Goal: Find specific page/section: Find specific page/section

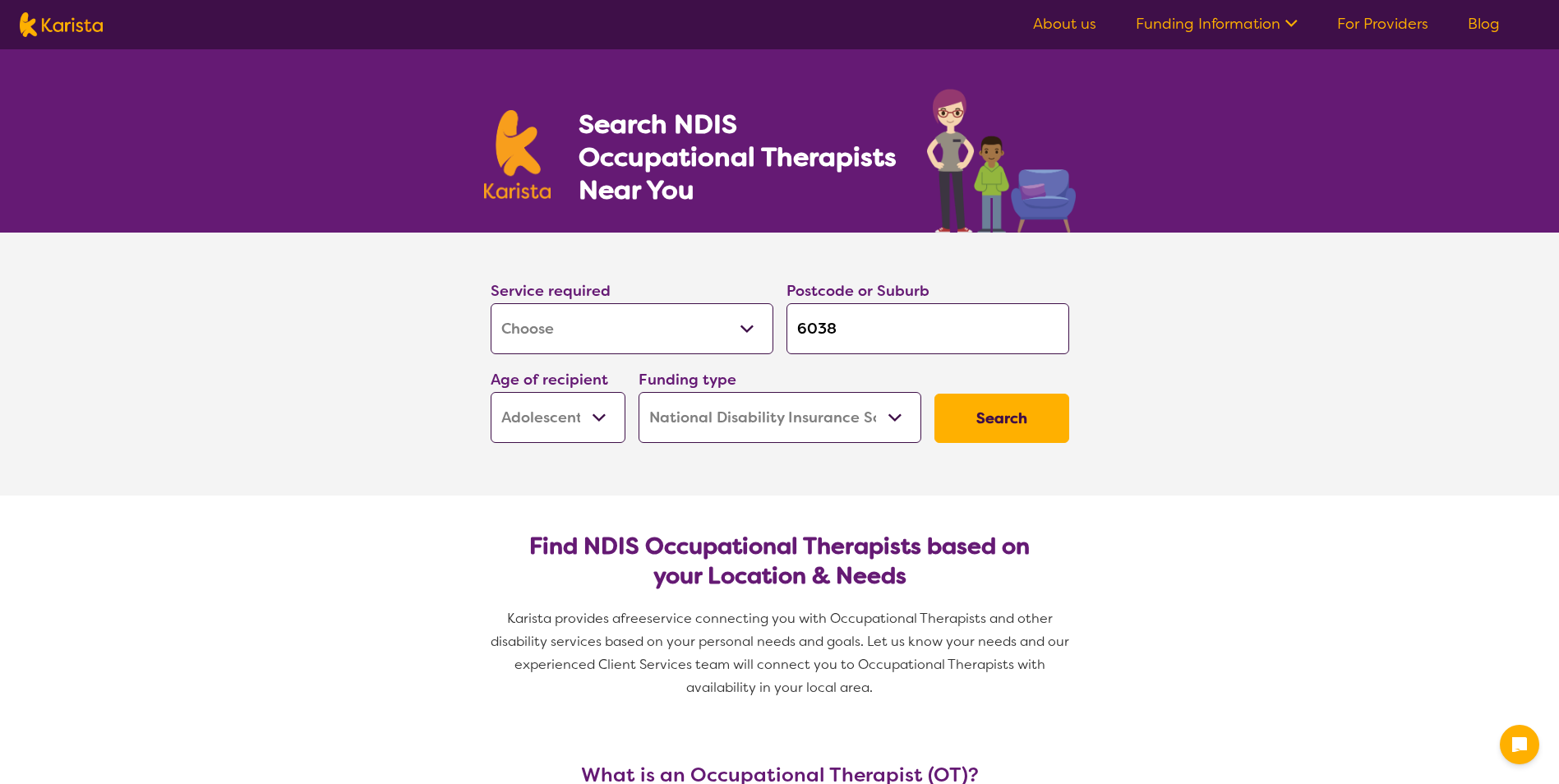
select select "[MEDICAL_DATA]"
select select "AS"
select select "NDIS"
select select "[MEDICAL_DATA]"
select select "AS"
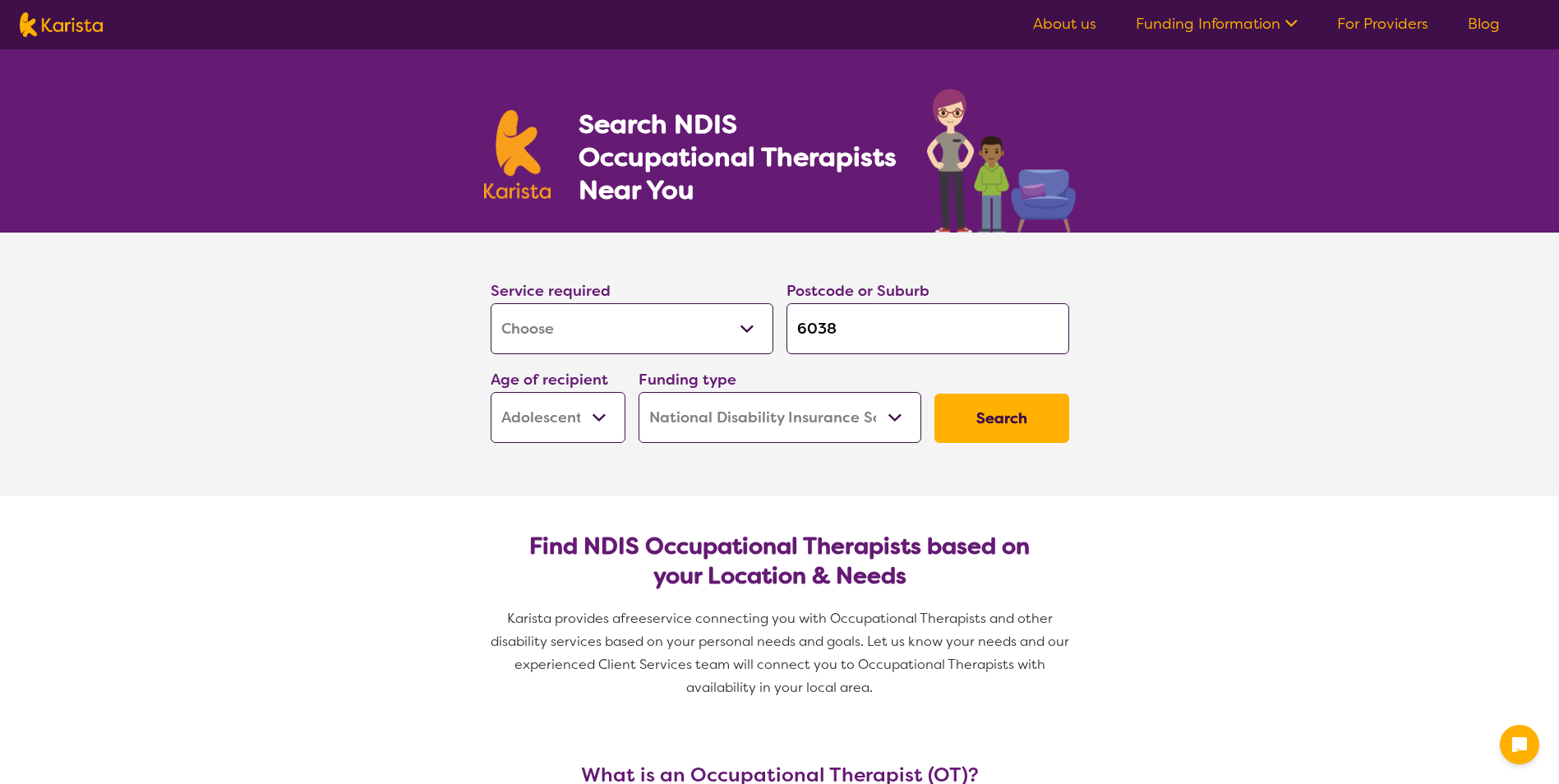
select select "NDIS"
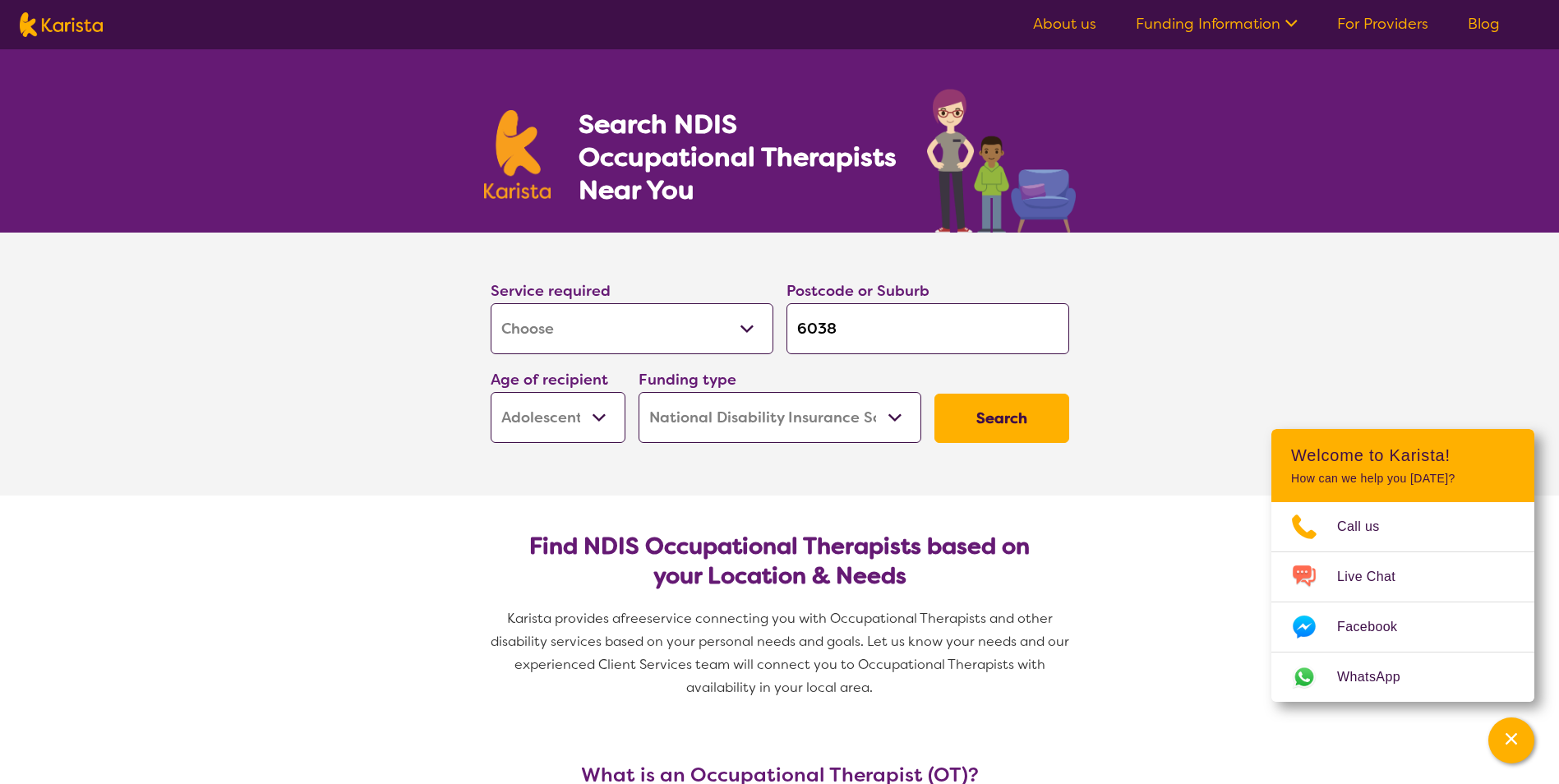
click at [605, 415] on select "Early Childhood - 0 to 9 Child - 10 to 11 Adolescent - 12 to 17 Adult - 18 to 6…" at bounding box center [558, 417] width 135 height 51
click at [605, 419] on select "Early Childhood - 0 to 9 Child - 10 to 11 Adolescent - 12 to 17 Adult - 18 to 6…" at bounding box center [558, 417] width 135 height 51
click at [994, 412] on button "Search" at bounding box center [1001, 418] width 135 height 49
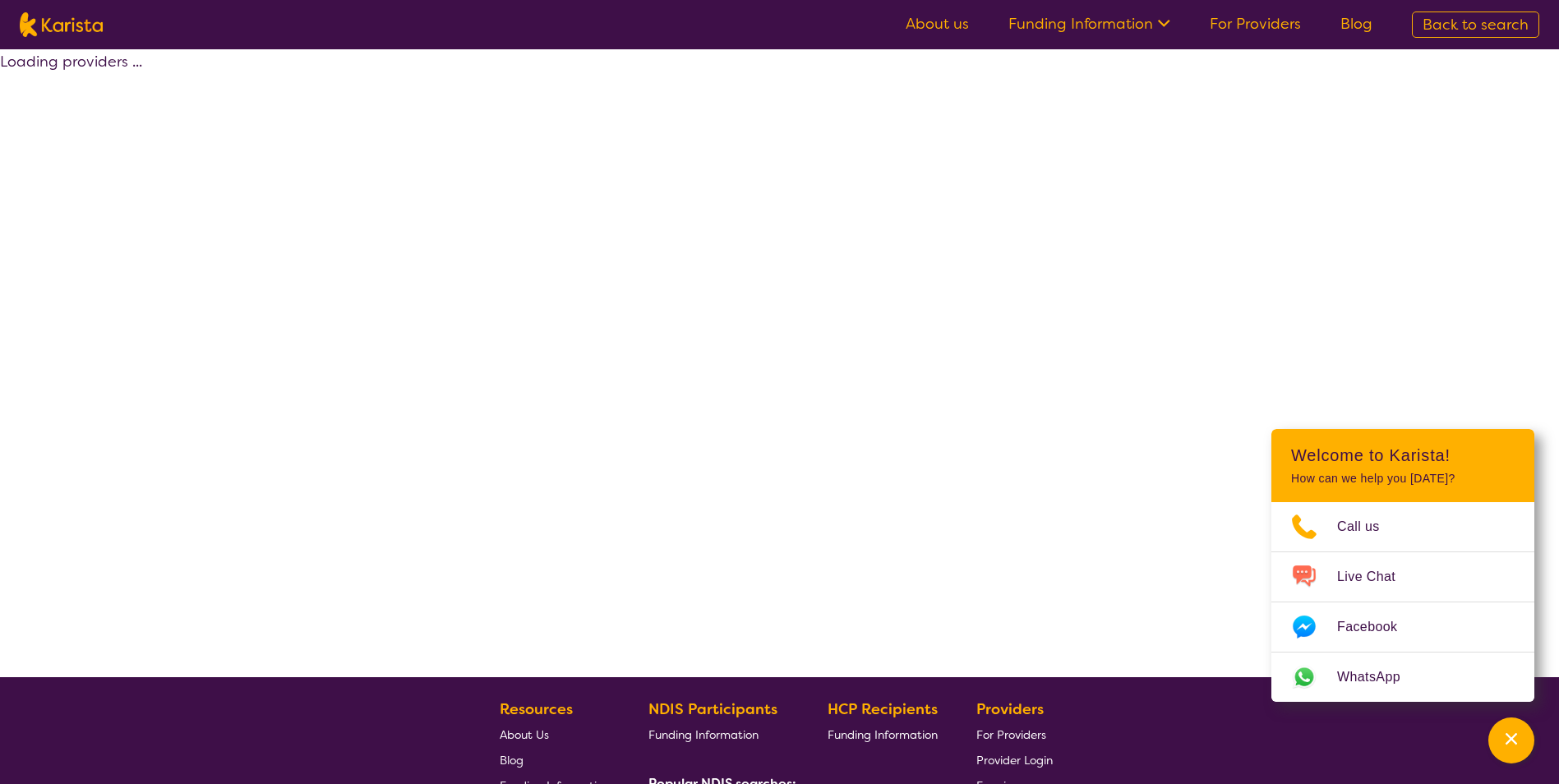
select select "by_score"
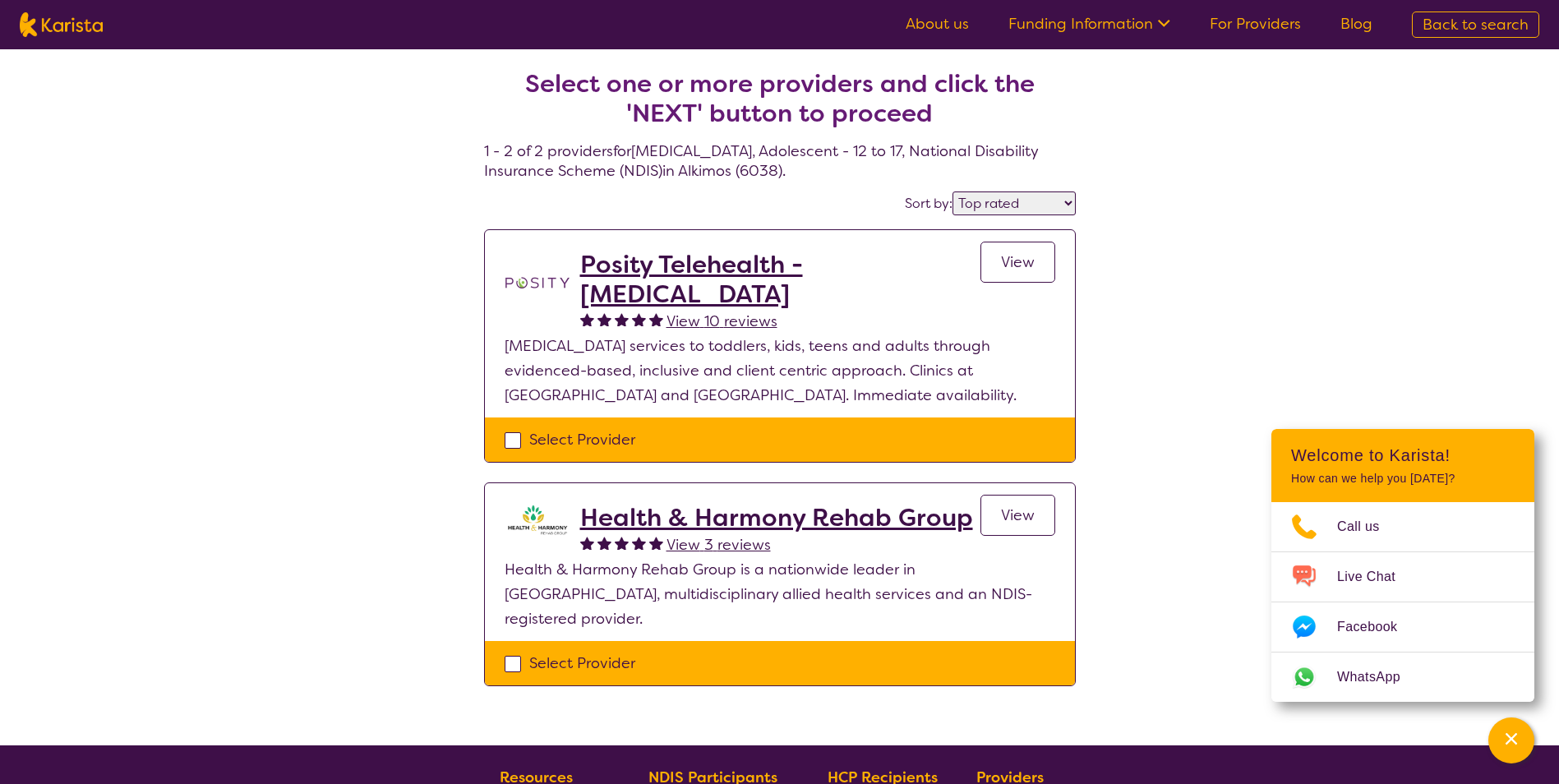
select select "[MEDICAL_DATA]"
select select "AS"
select select "NDIS"
select select "[MEDICAL_DATA]"
select select "AS"
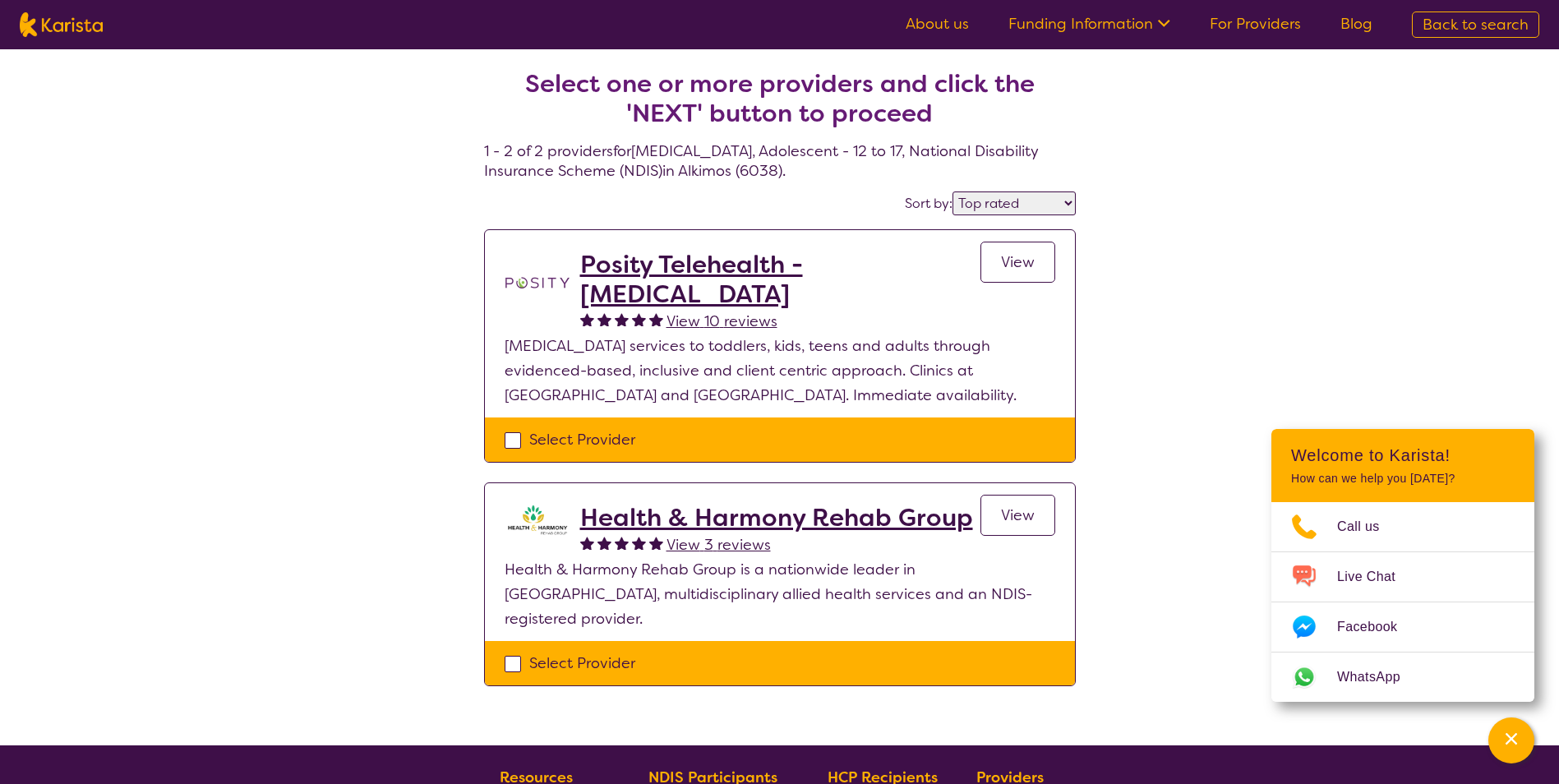
select select "NDIS"
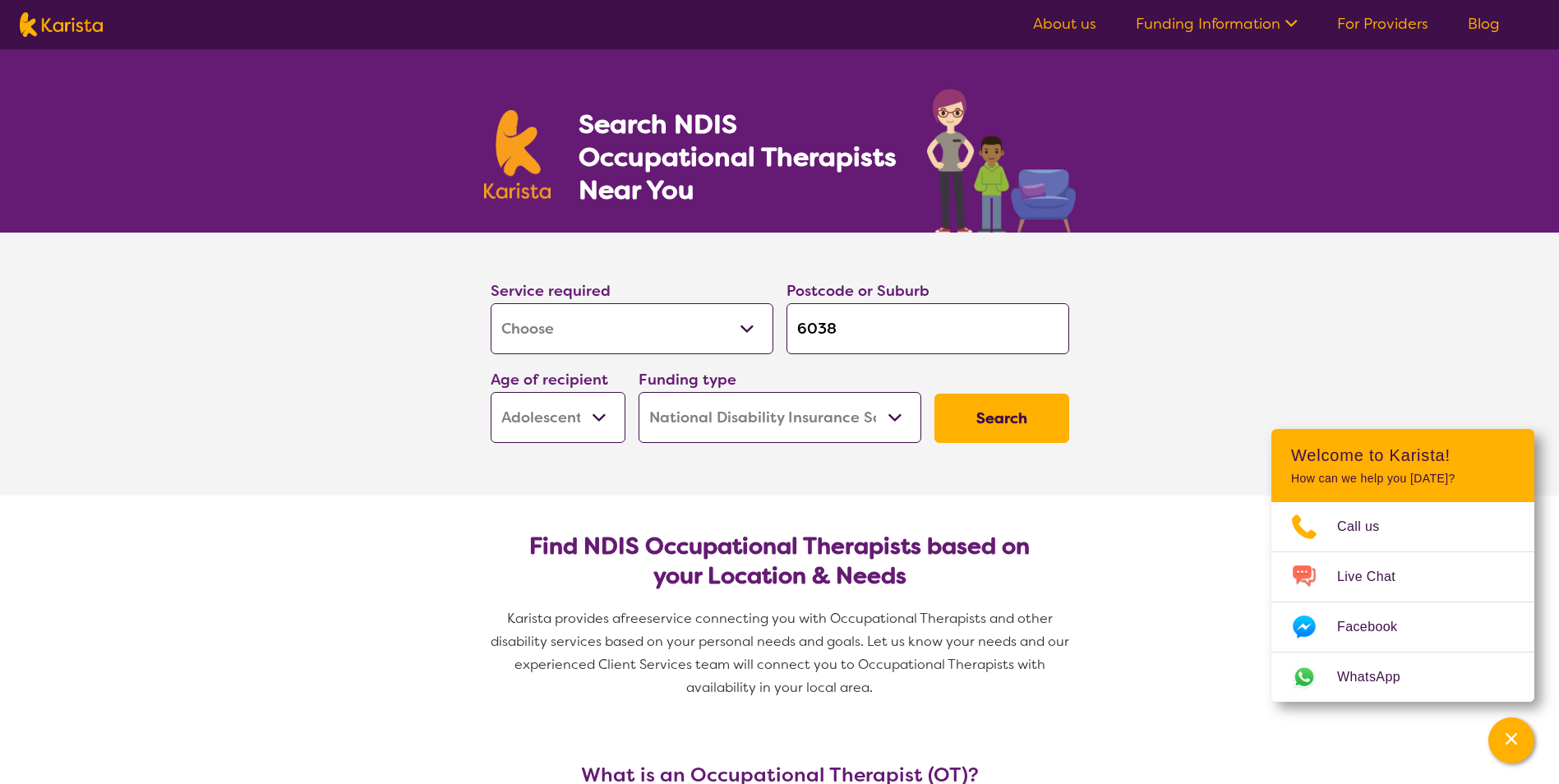
click at [793, 324] on input "6038" at bounding box center [928, 329] width 283 height 51
type input "s"
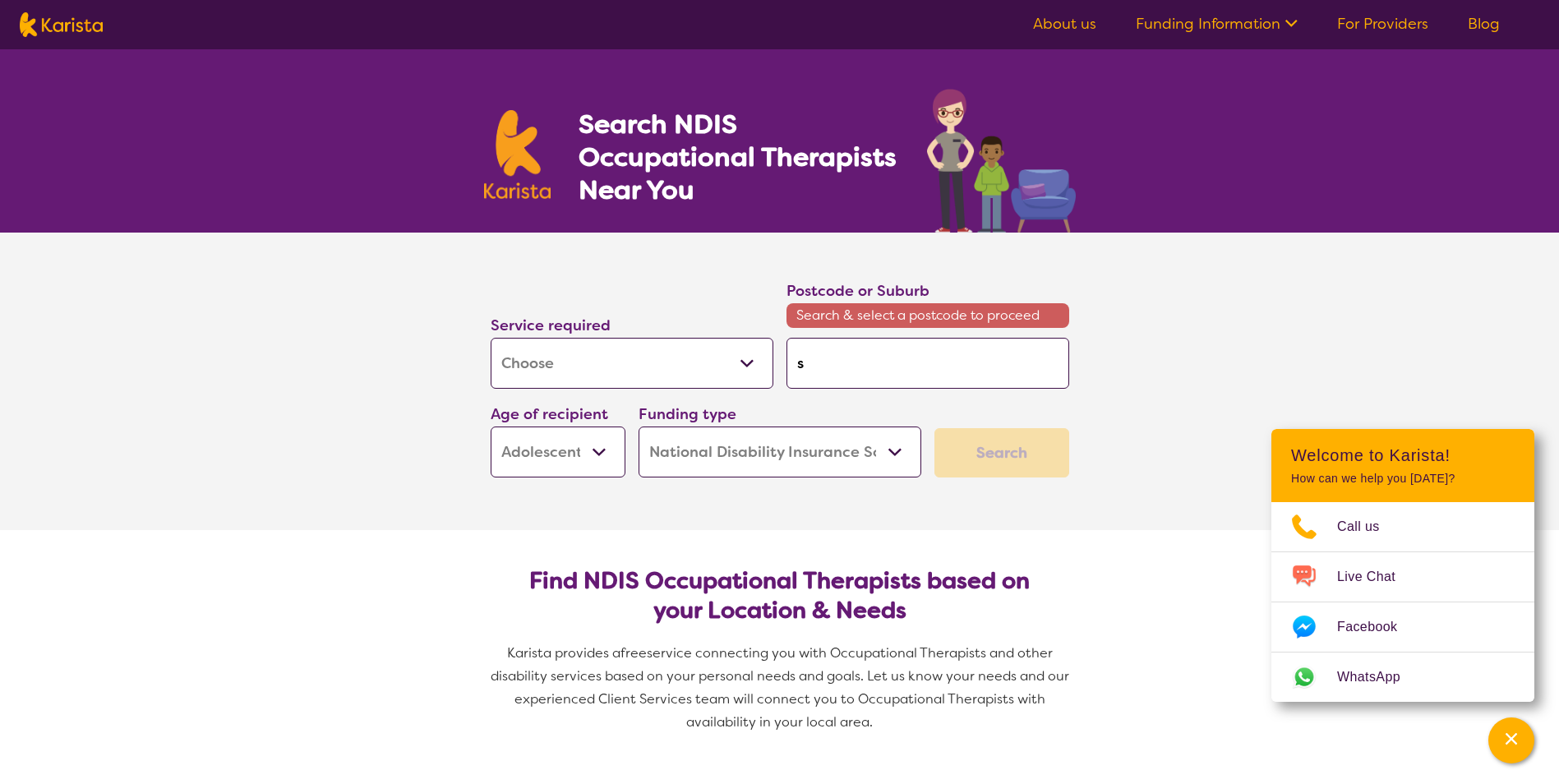
type input "su"
type input "suc"
type input "succ"
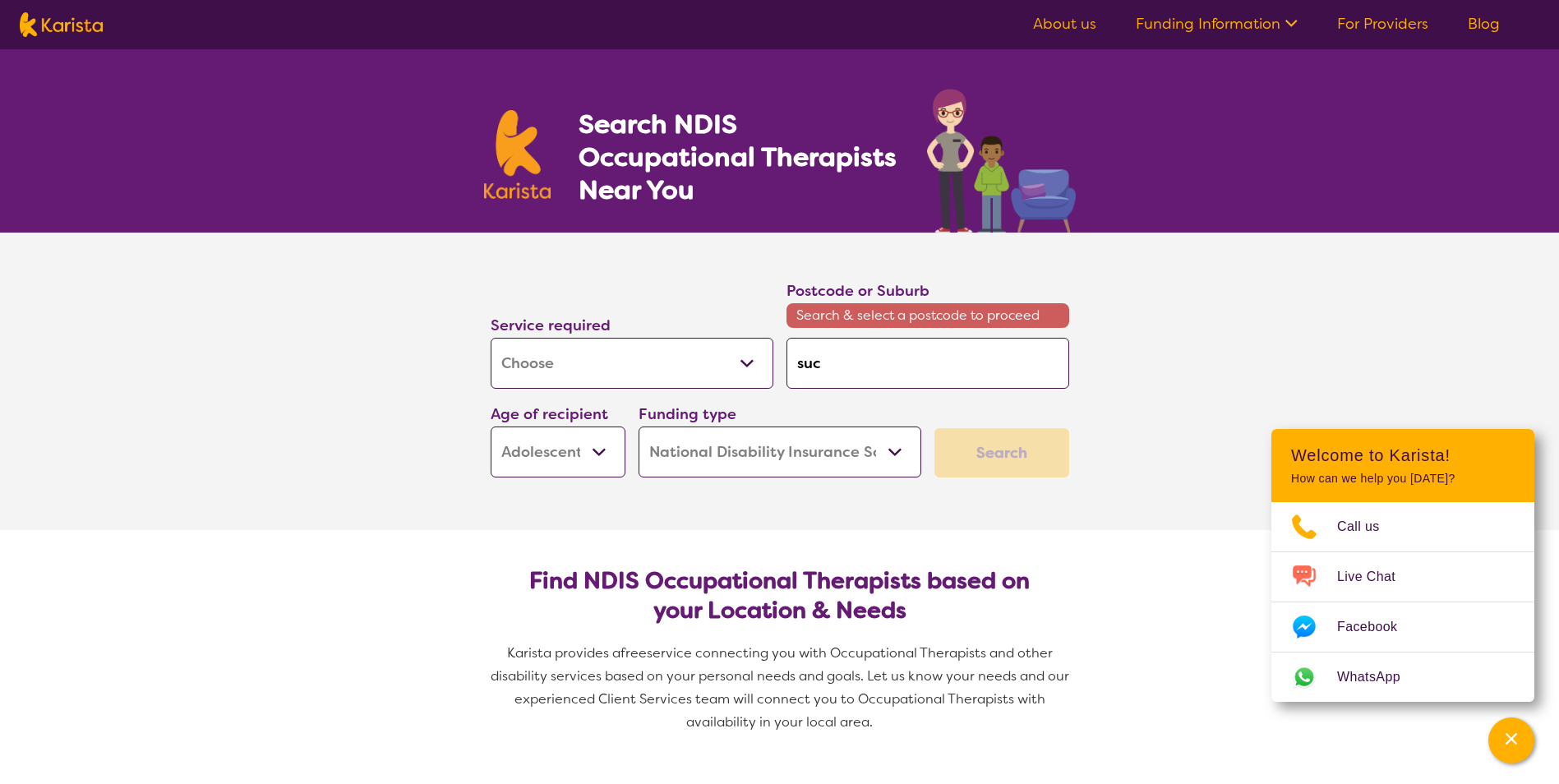
type input "succ"
type input "succe"
type input "succes"
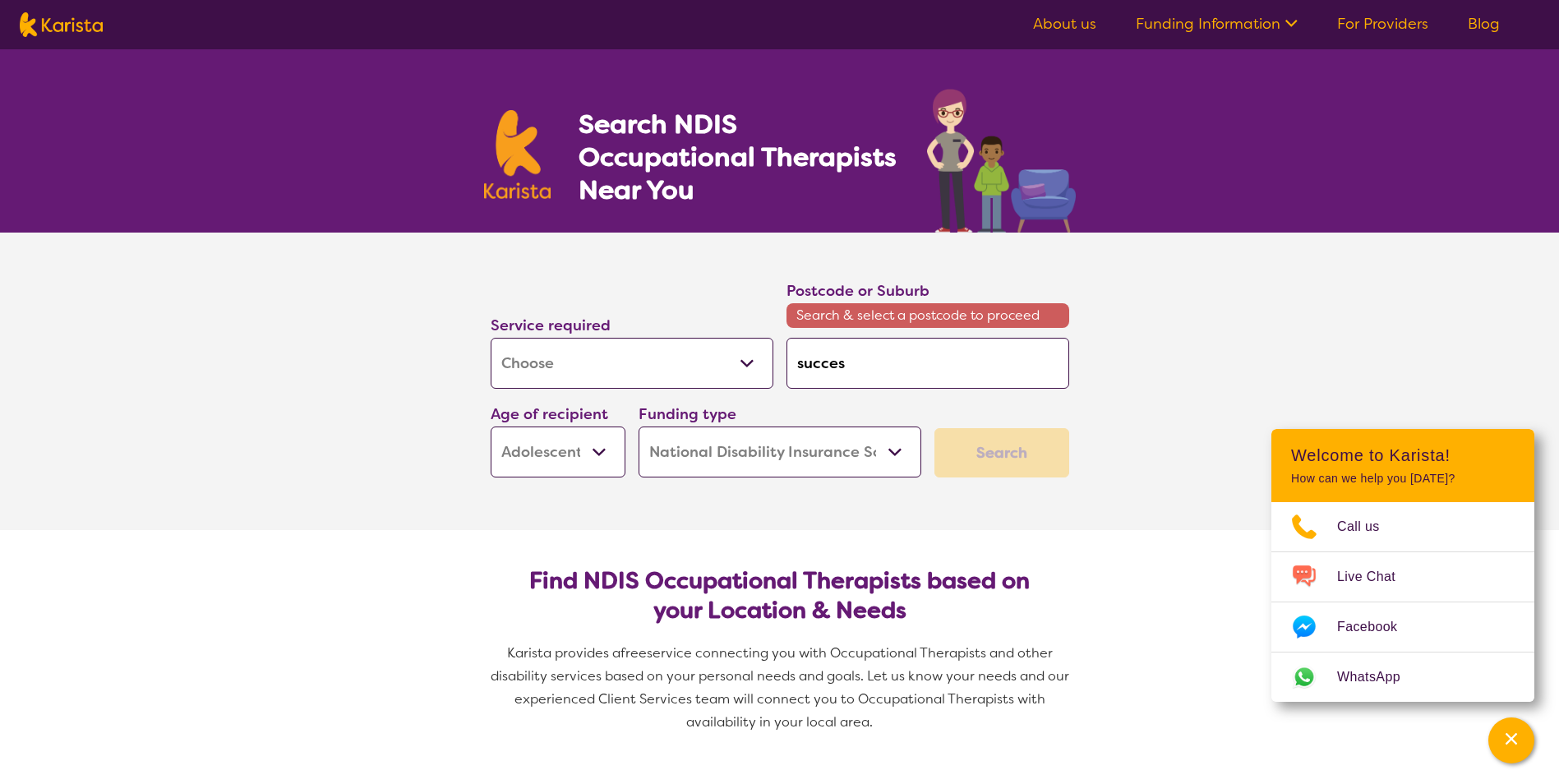
type input "success"
click at [841, 406] on em "Success" at bounding box center [822, 409] width 50 height 17
type input "6164"
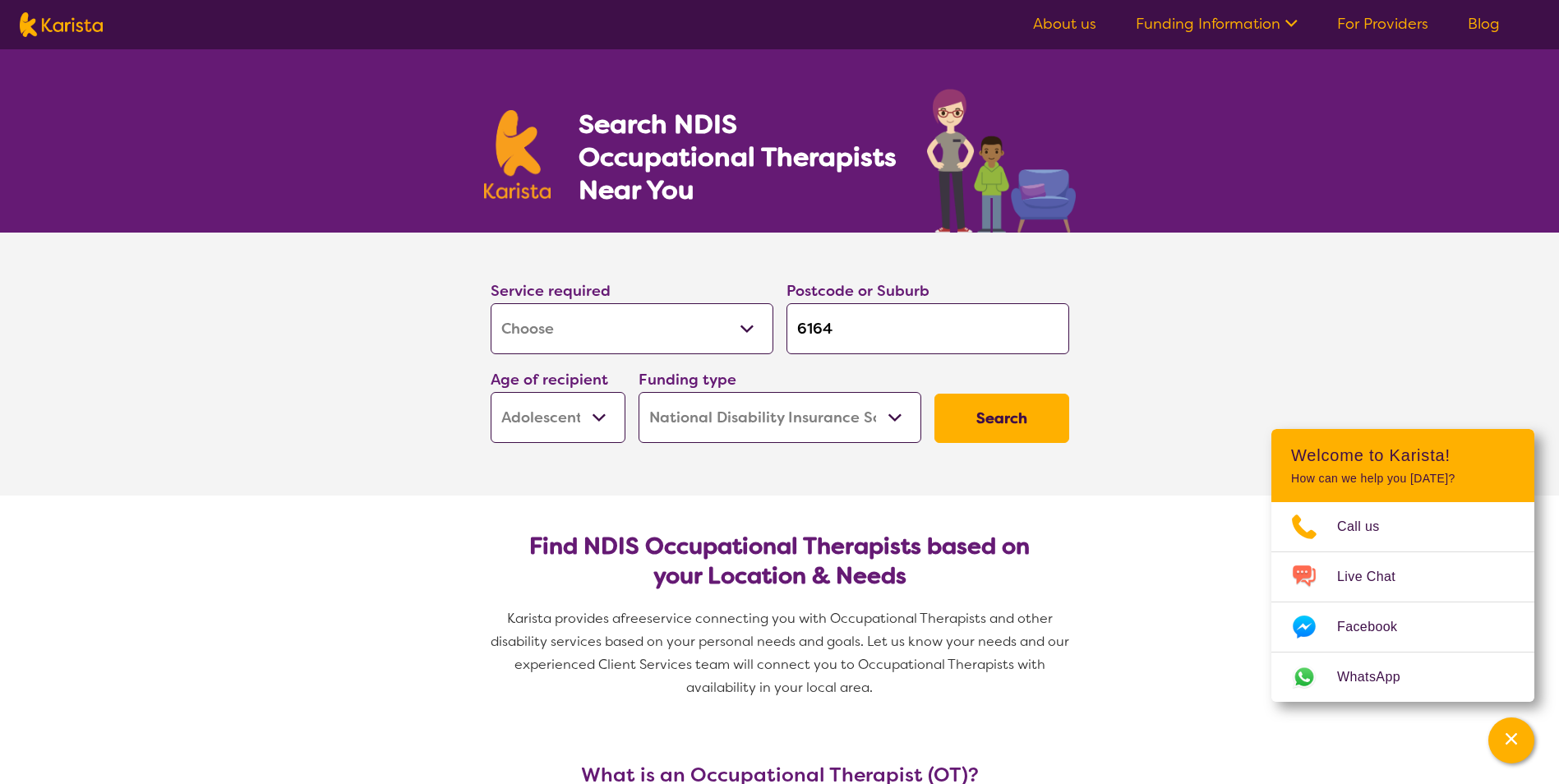
click at [972, 418] on button "Search" at bounding box center [1001, 418] width 135 height 49
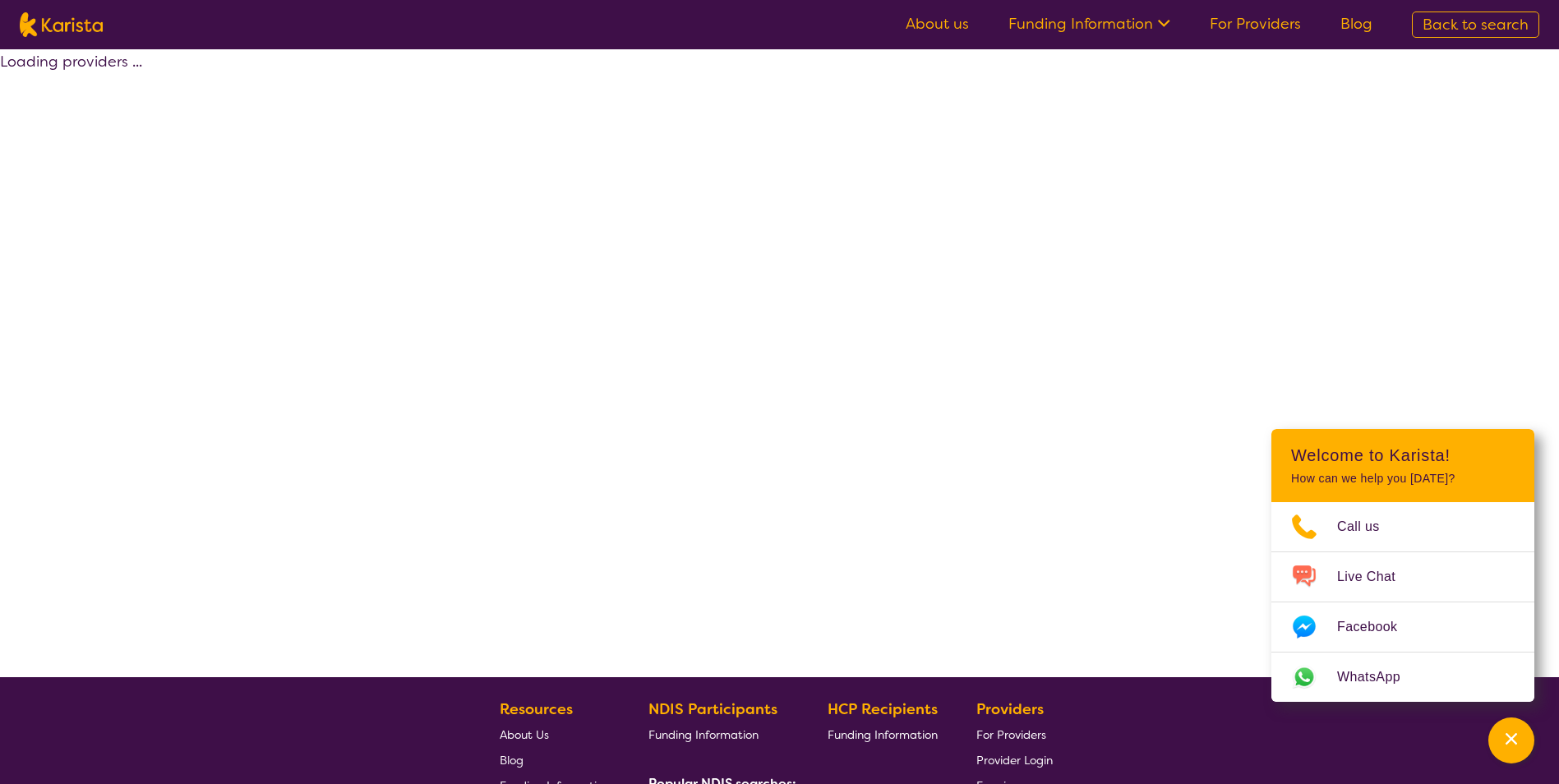
select select "by_score"
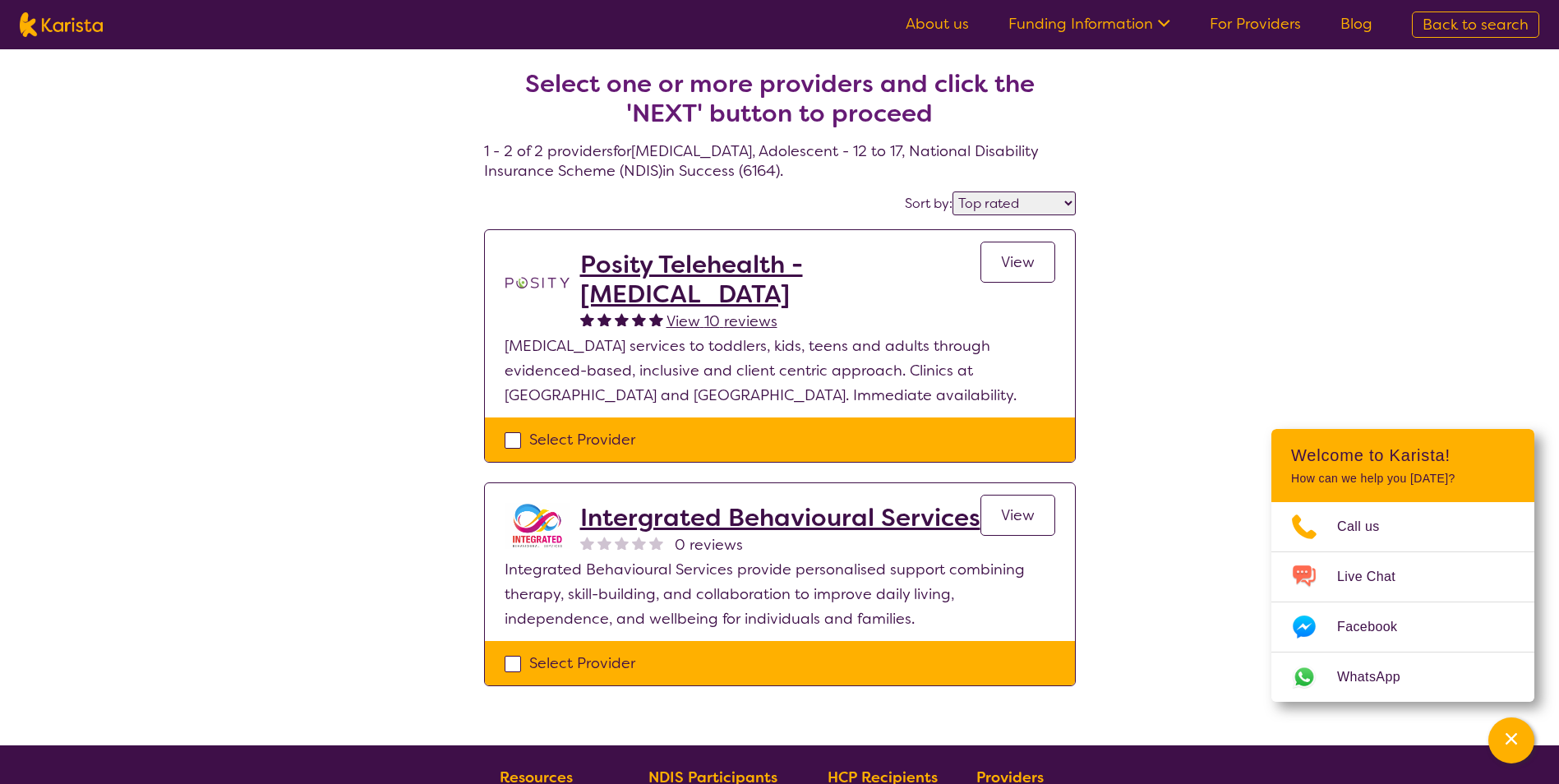
click at [1011, 513] on span "View" at bounding box center [1018, 514] width 34 height 19
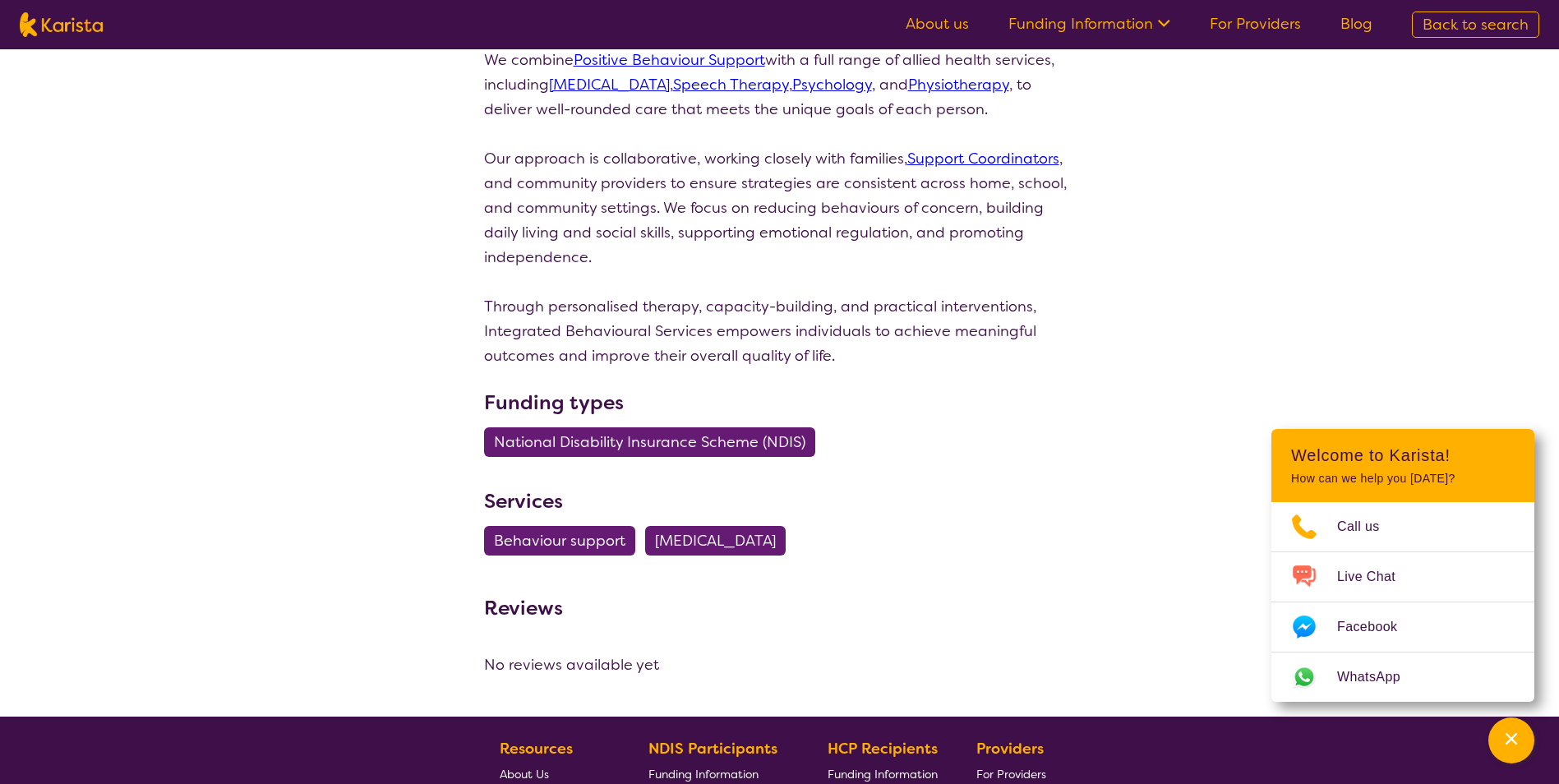
scroll to position [562, 0]
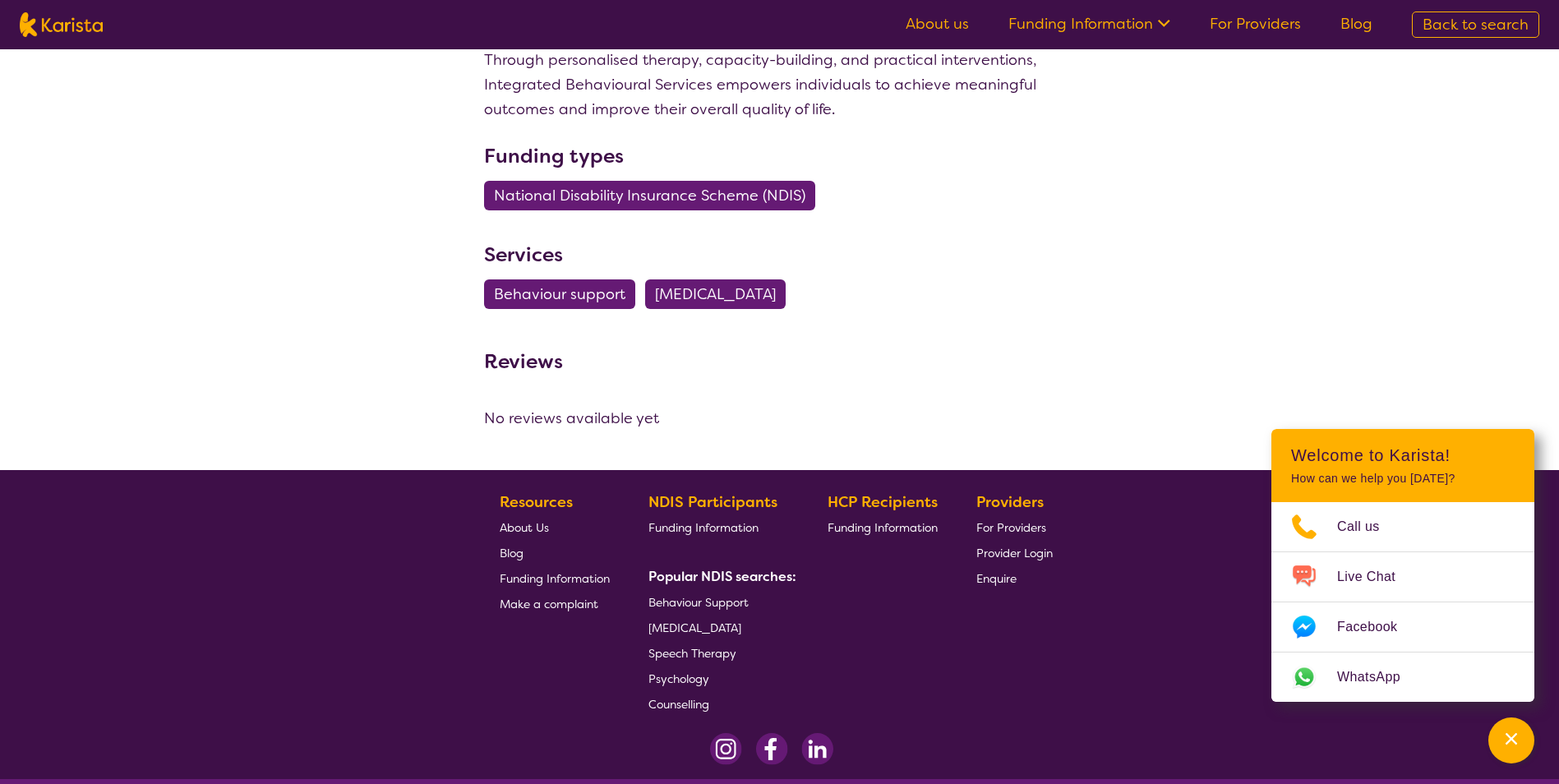
click at [688, 621] on span "[MEDICAL_DATA]" at bounding box center [695, 627] width 93 height 14
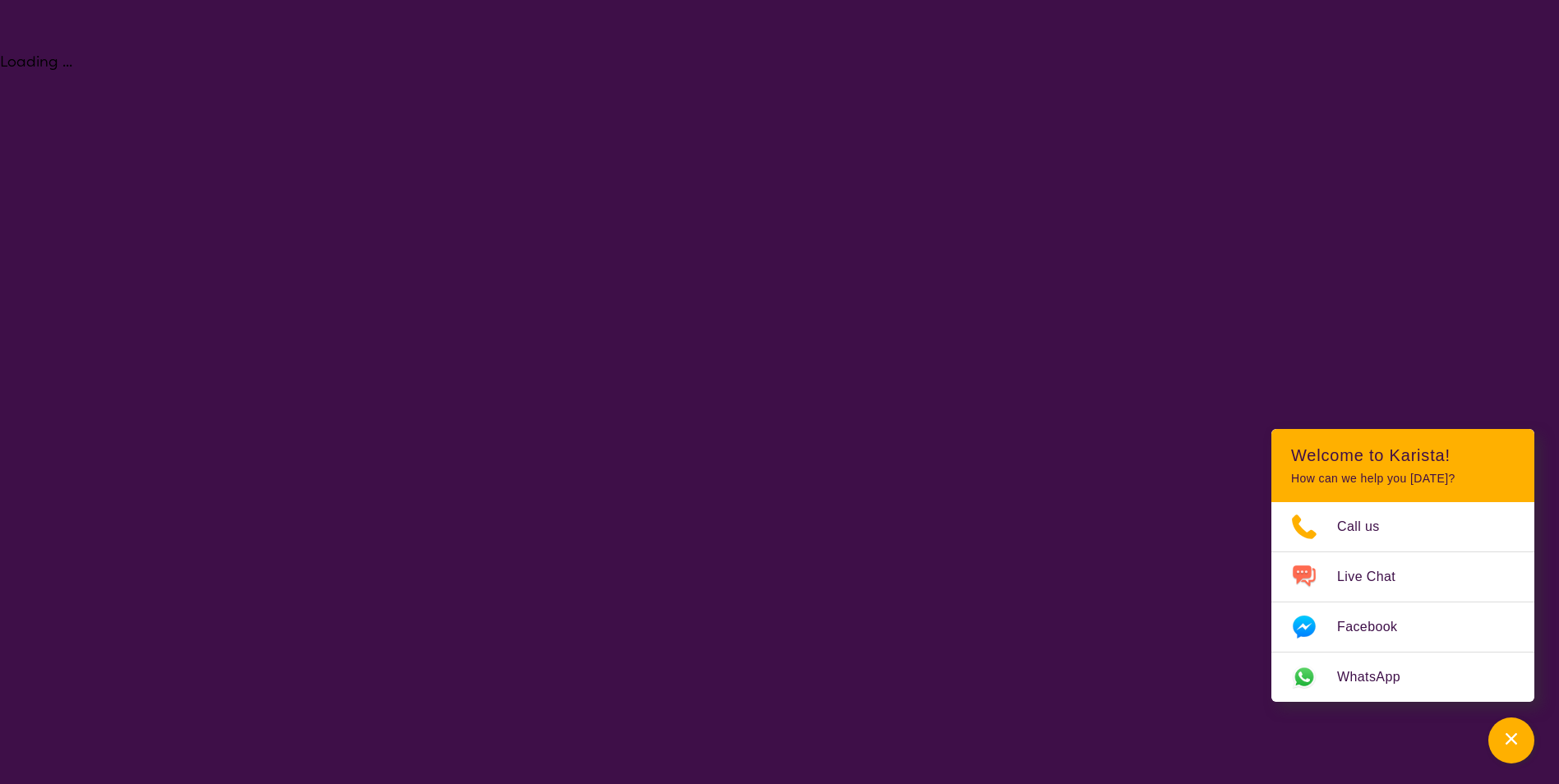
select select "[MEDICAL_DATA]"
select select "AS"
select select "NDIS"
select select "[MEDICAL_DATA]"
select select "AS"
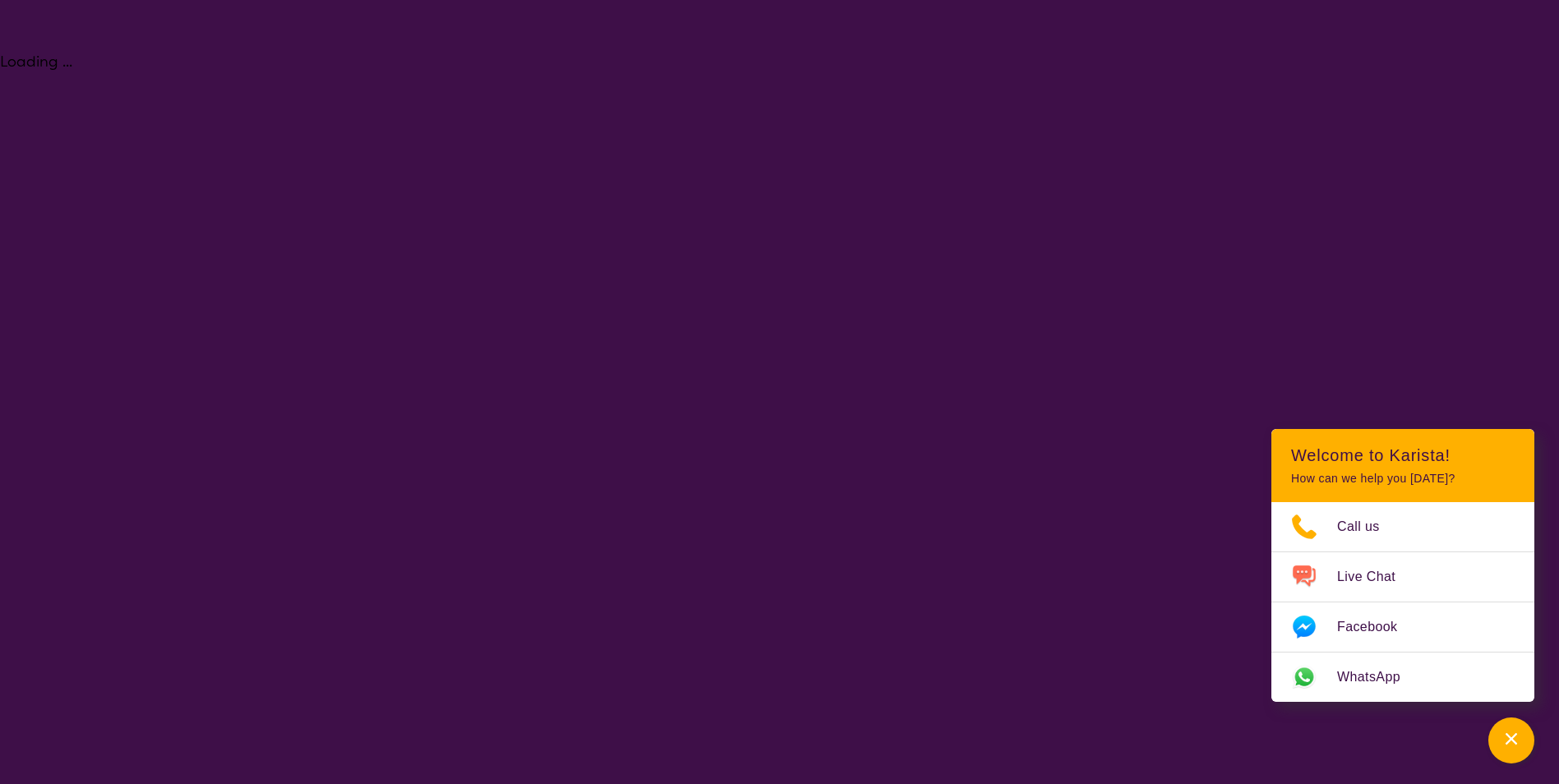
select select "NDIS"
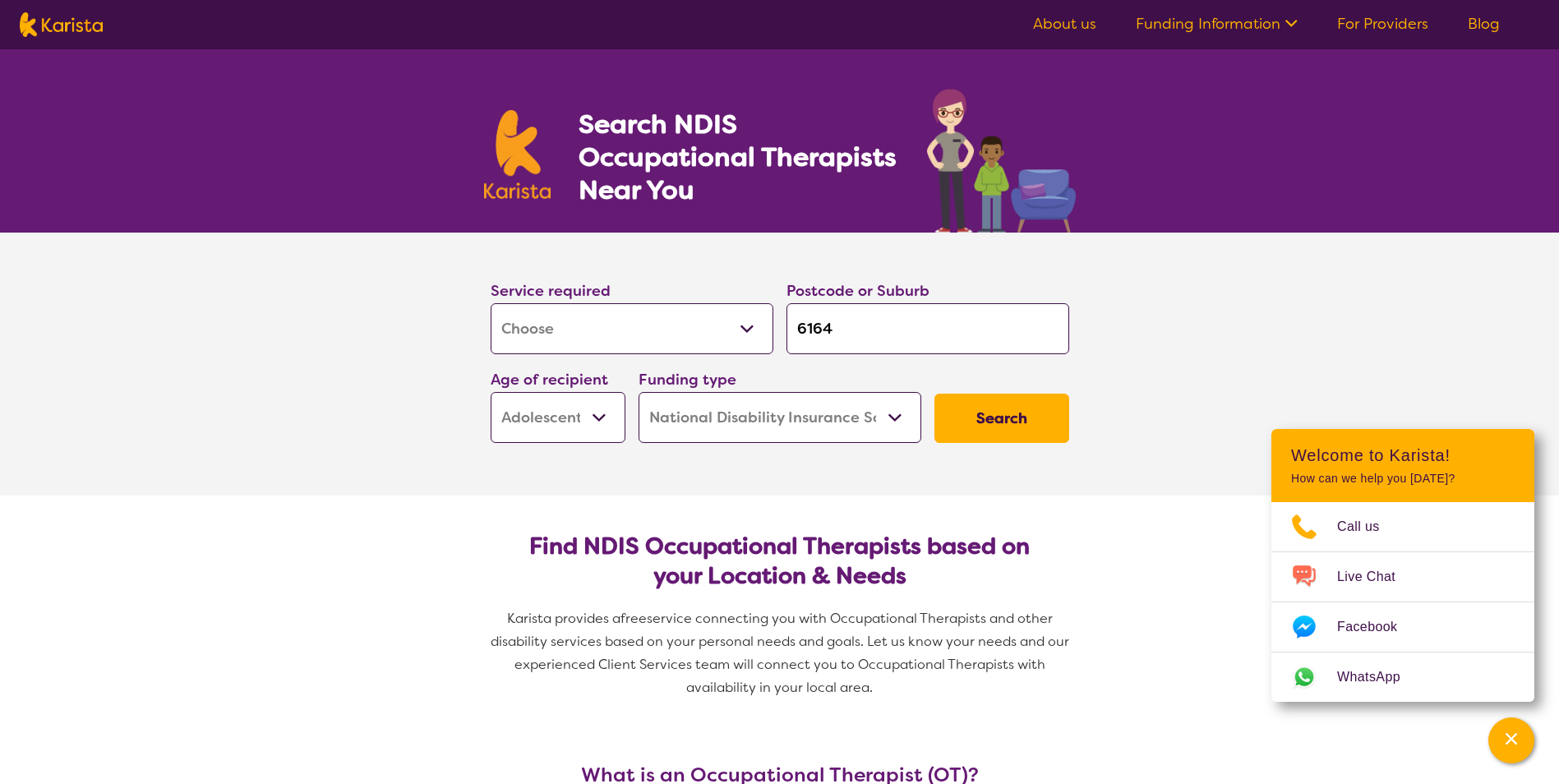
drag, startPoint x: 861, startPoint y: 322, endPoint x: 796, endPoint y: 323, distance: 65.0
click at [796, 323] on input "6164" at bounding box center [928, 329] width 283 height 51
type input "p"
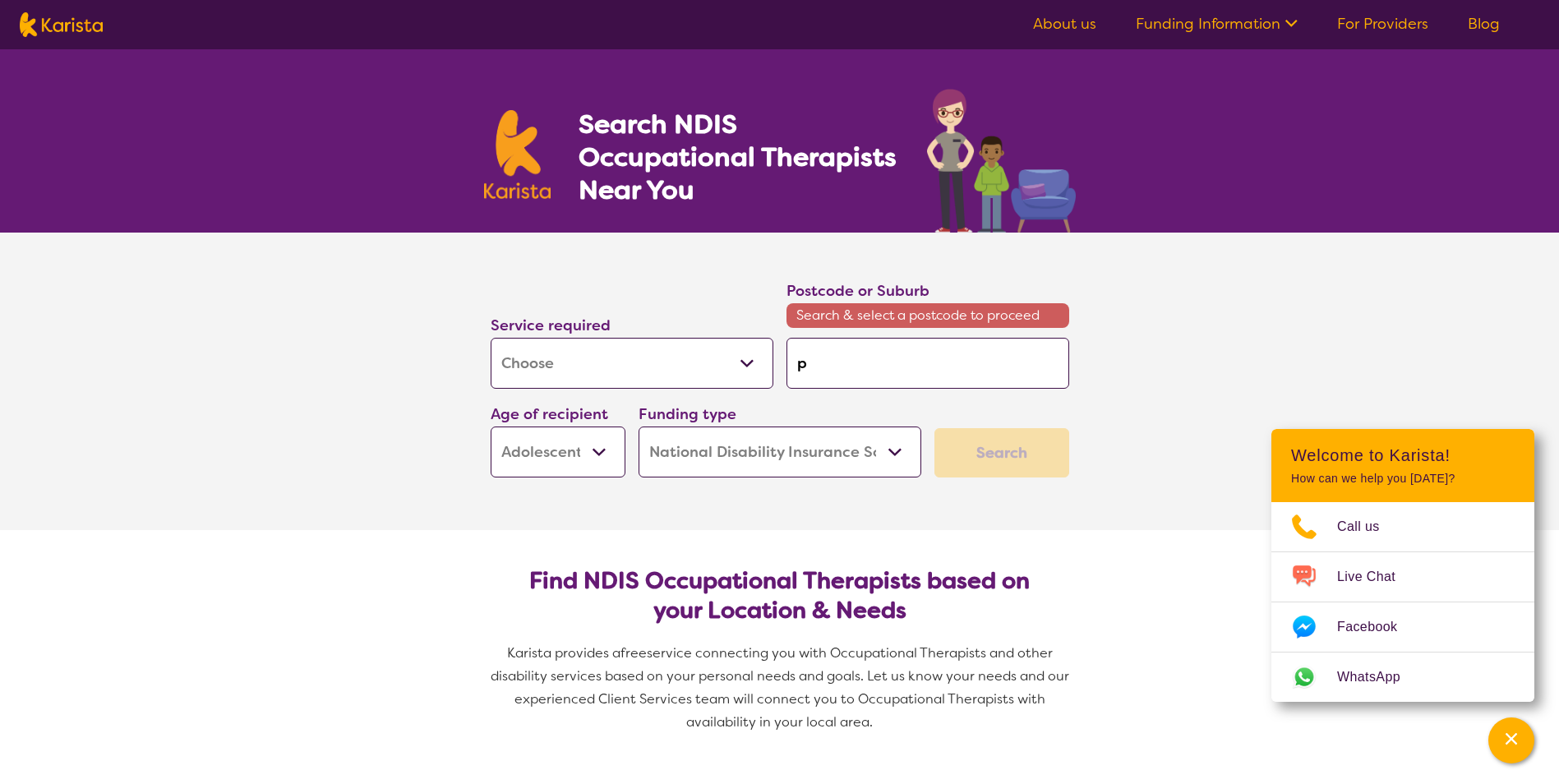
type input "pe"
type input "per"
type input "pert"
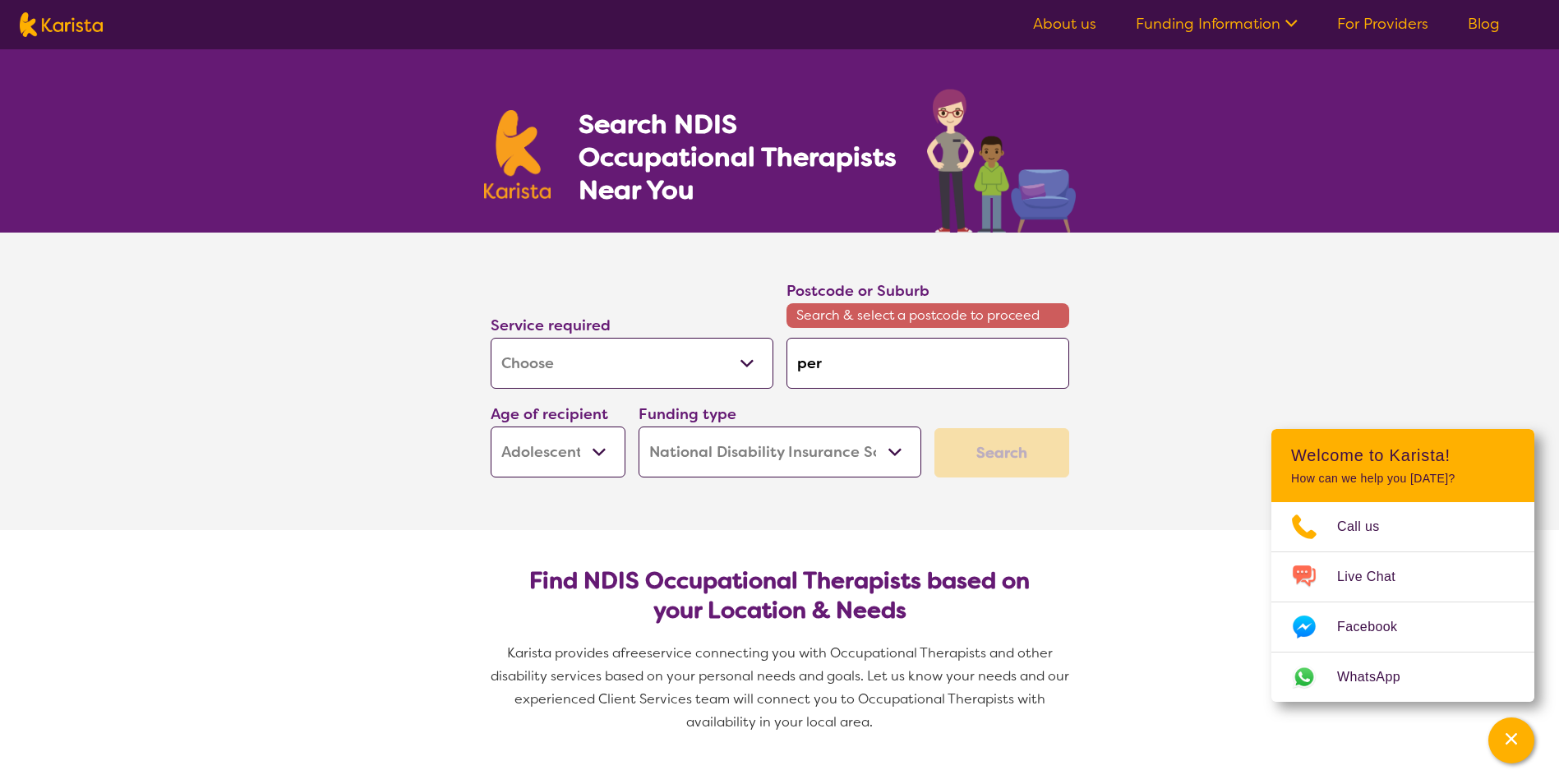
type input "pert"
type input "perth"
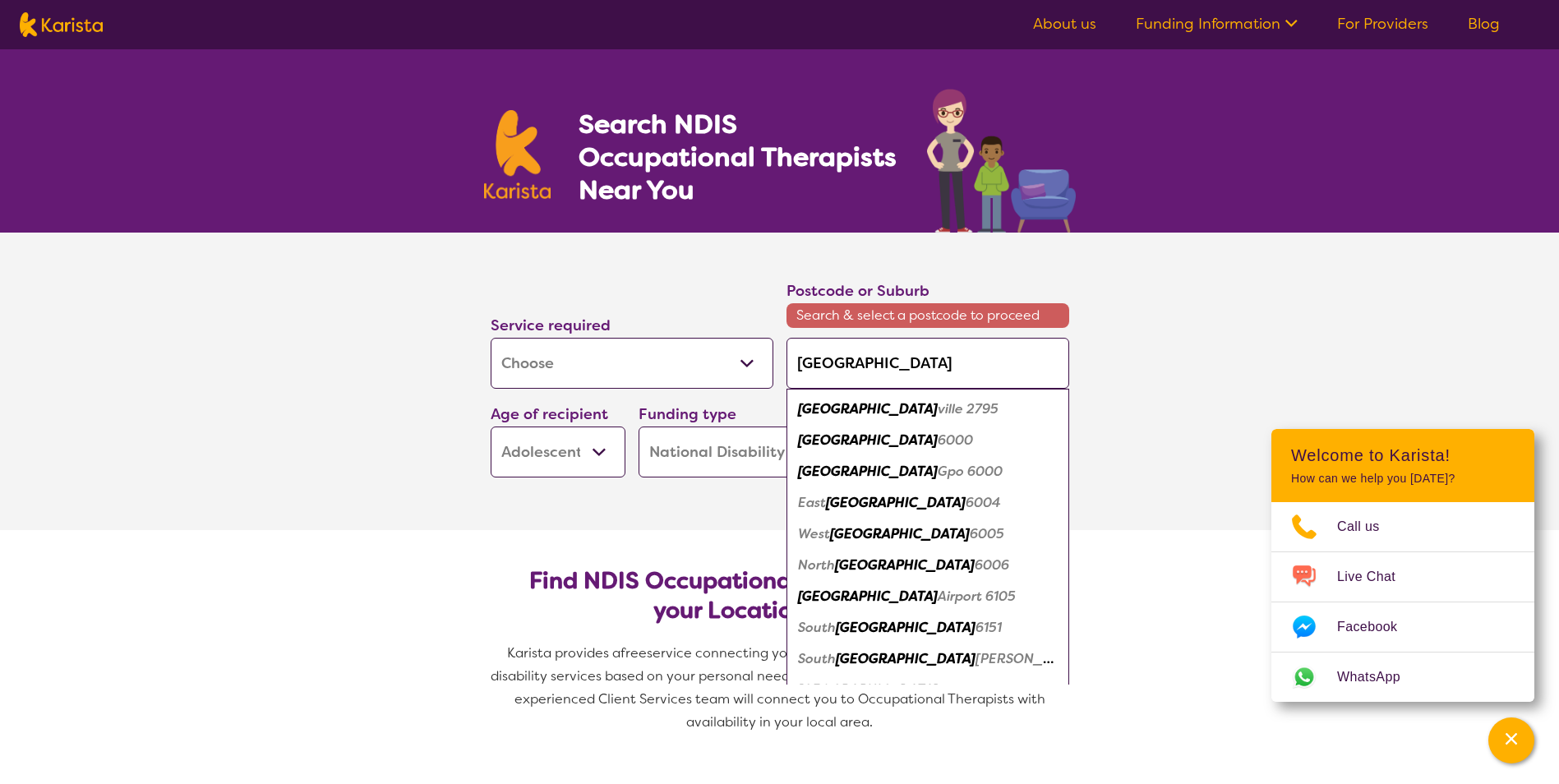
click at [828, 442] on em "Perth" at bounding box center [867, 440] width 140 height 17
type input "6000"
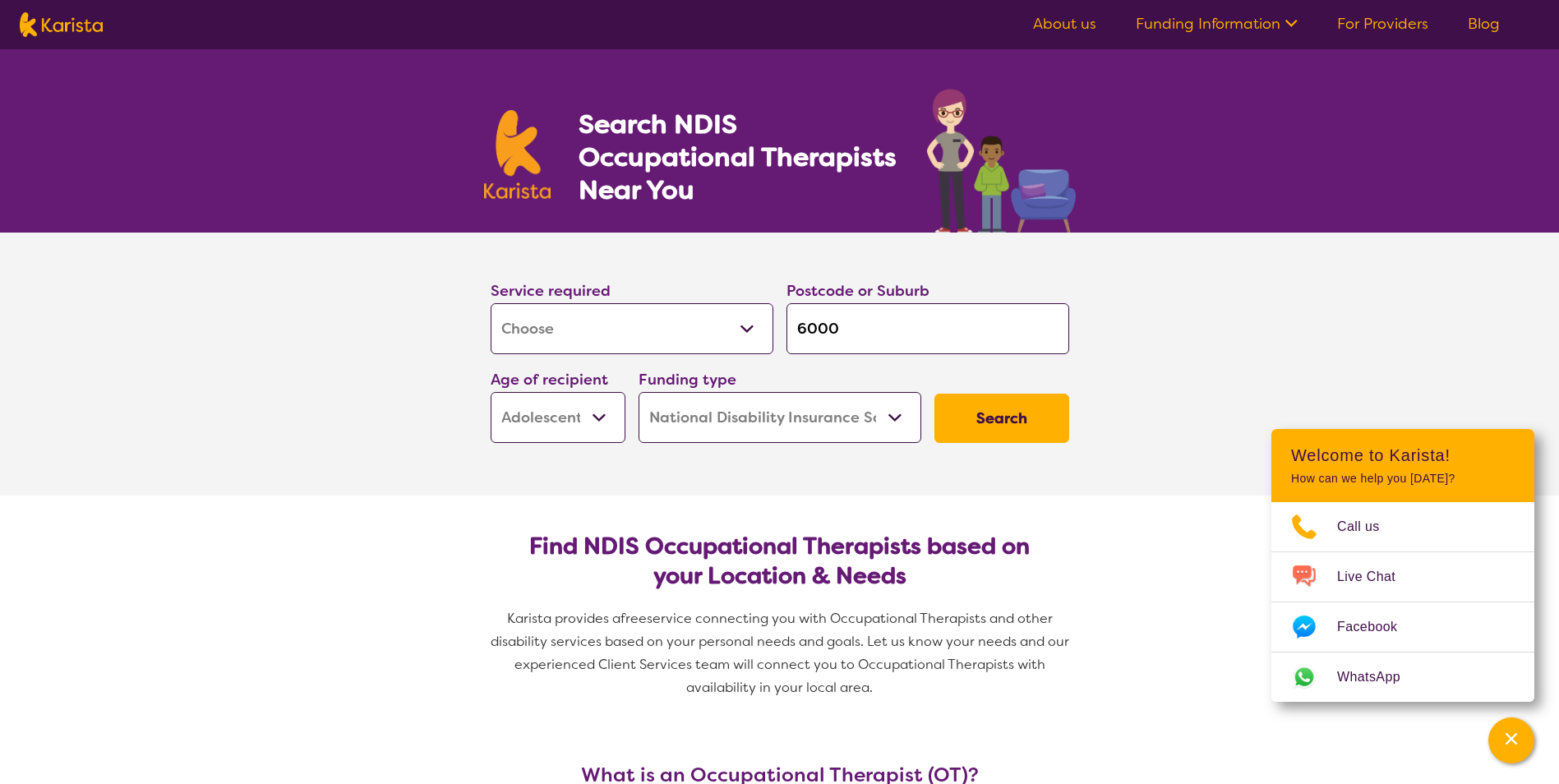
click at [953, 423] on button "Search" at bounding box center [1001, 418] width 135 height 49
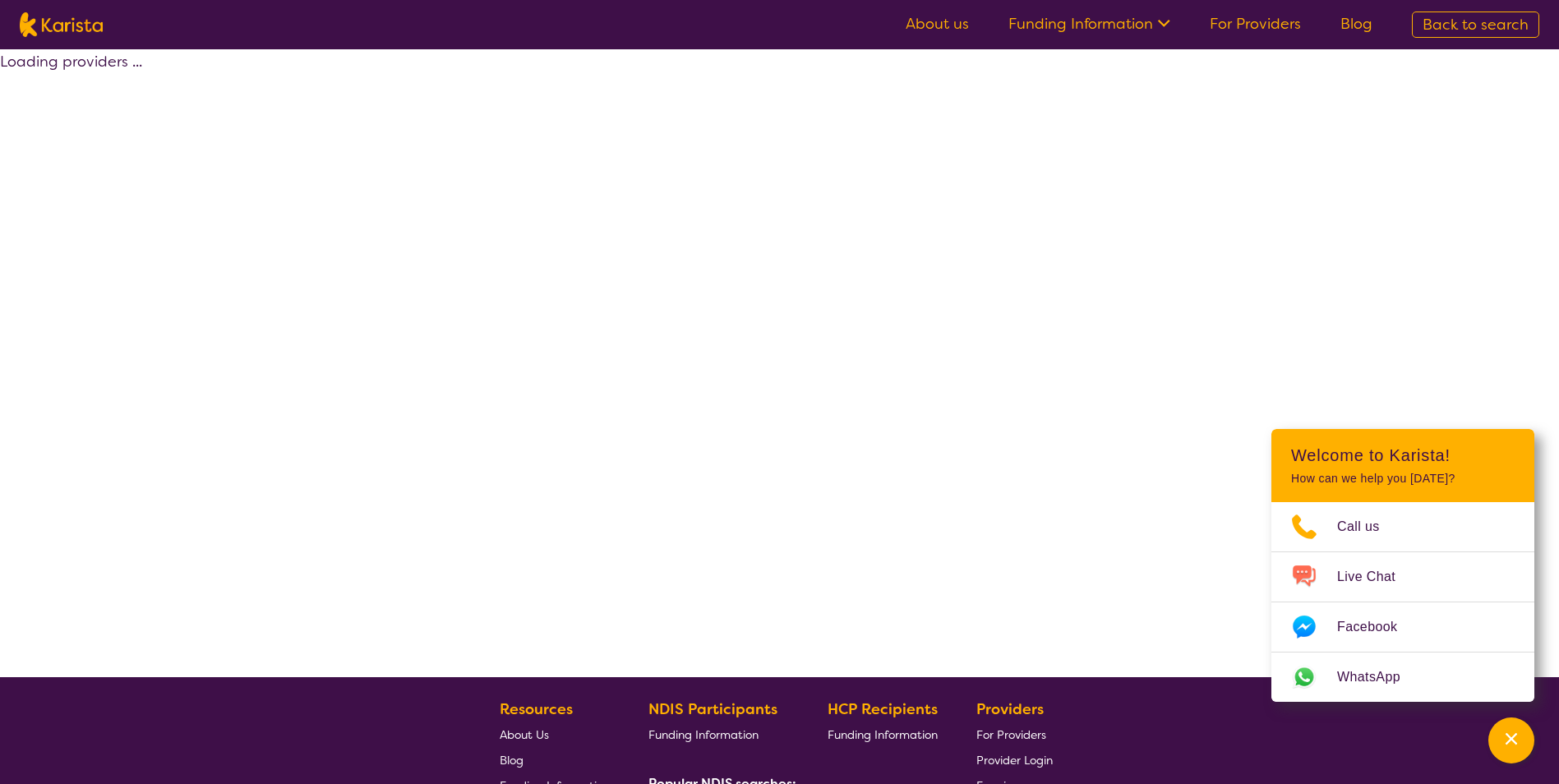
select select "by_score"
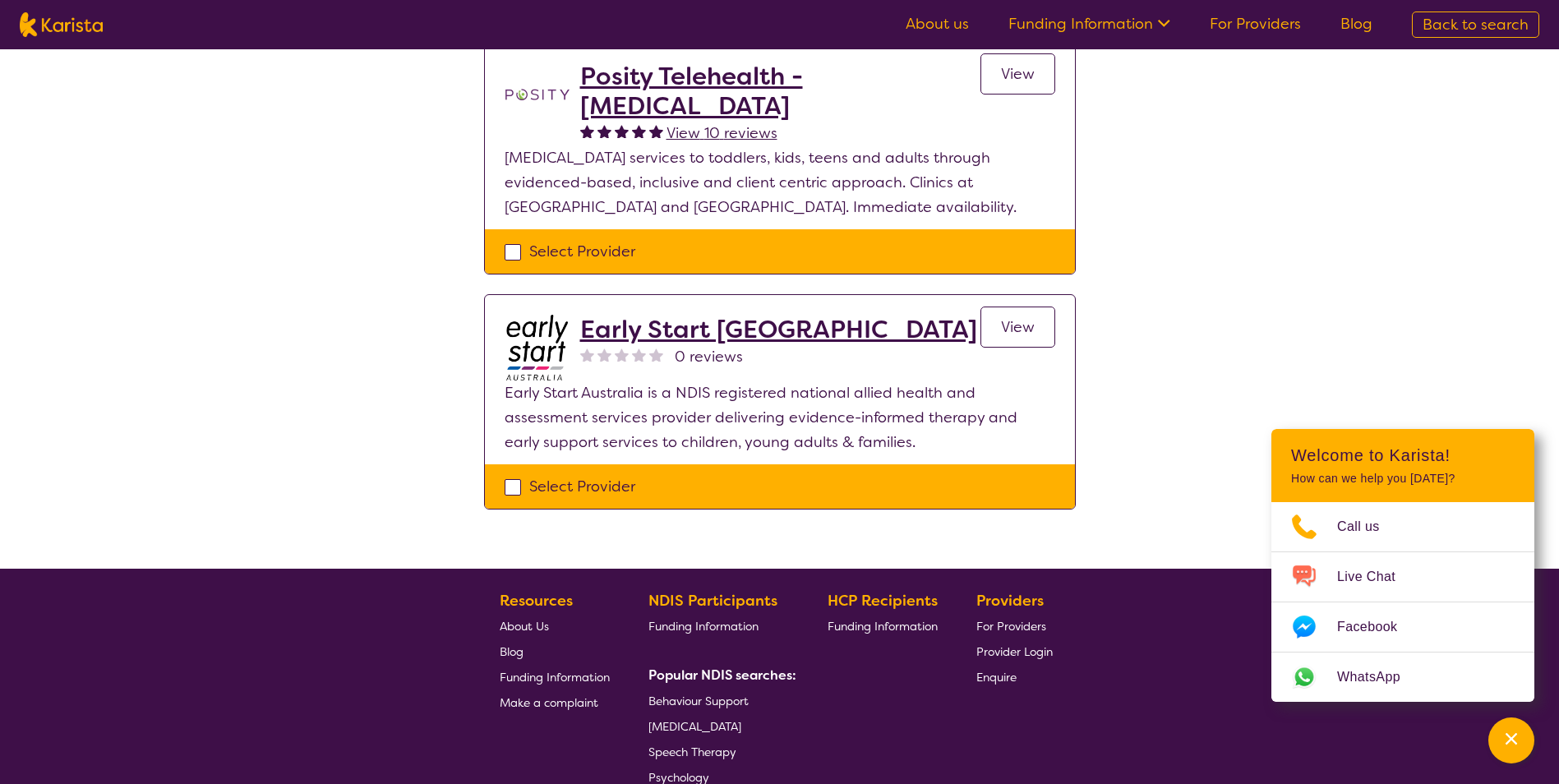
scroll to position [164, 0]
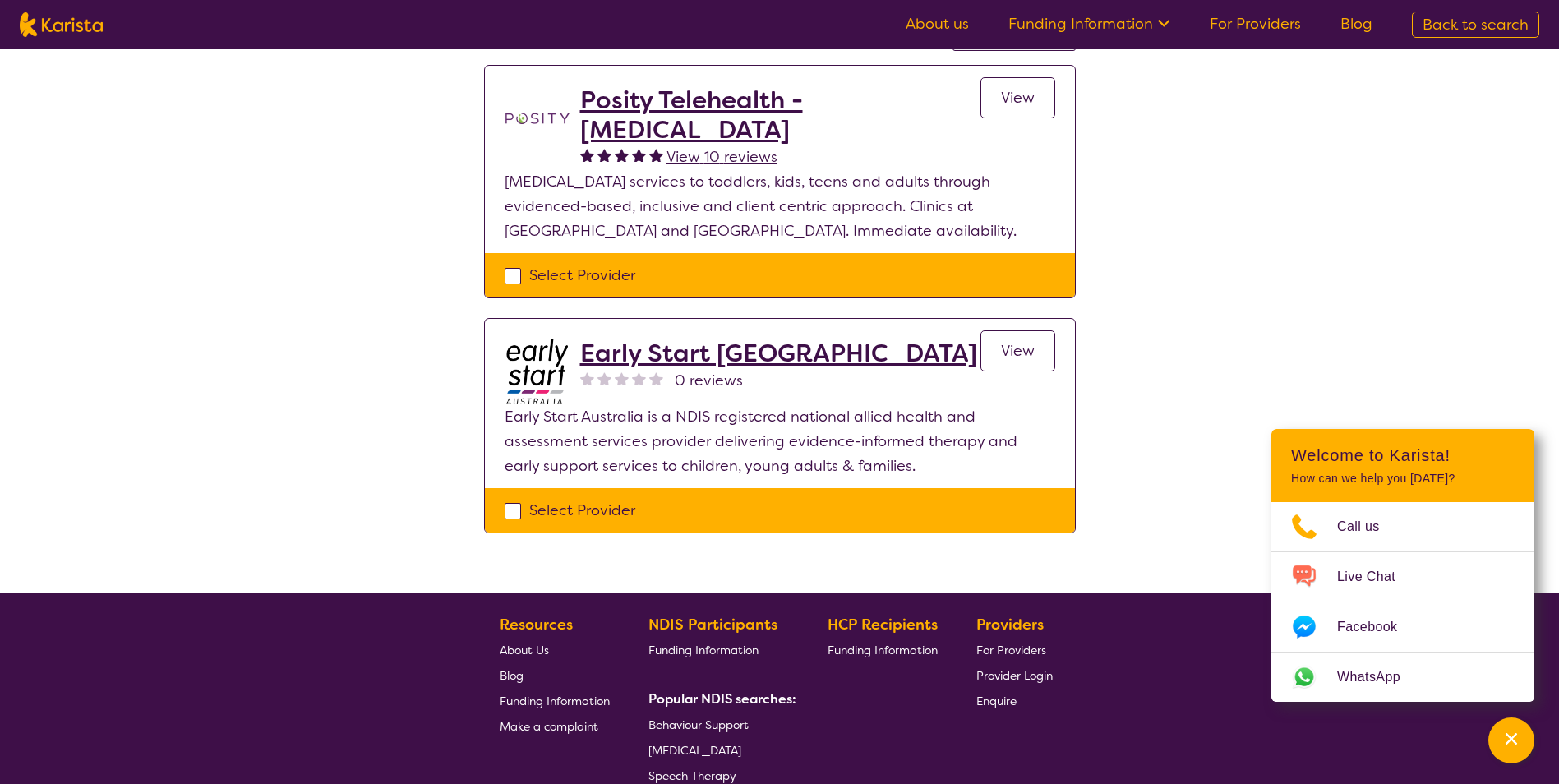
click at [723, 340] on h2 "Early Start Australia" at bounding box center [778, 353] width 397 height 30
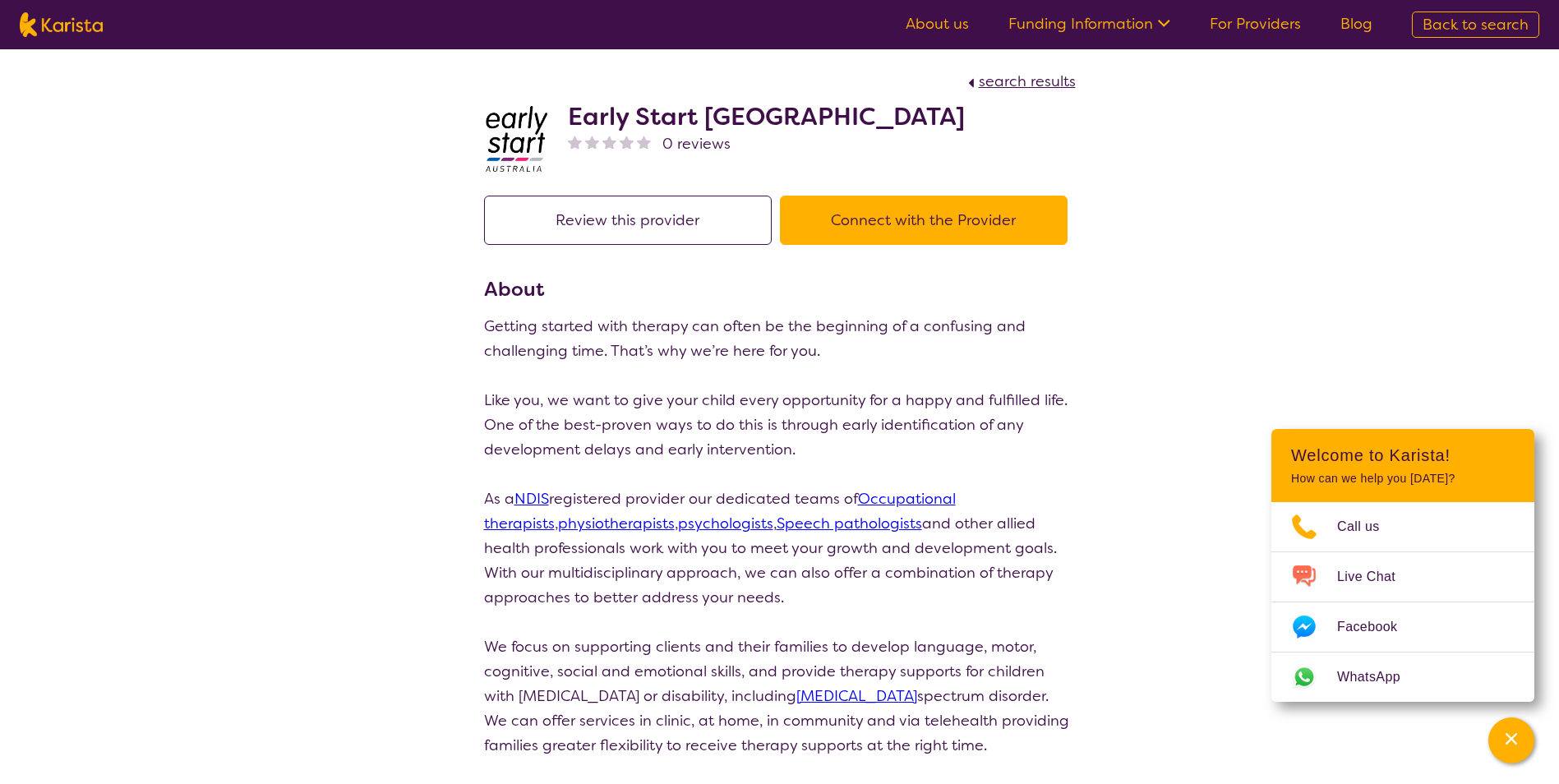
click at [678, 525] on link "psychologists" at bounding box center [726, 523] width 95 height 19
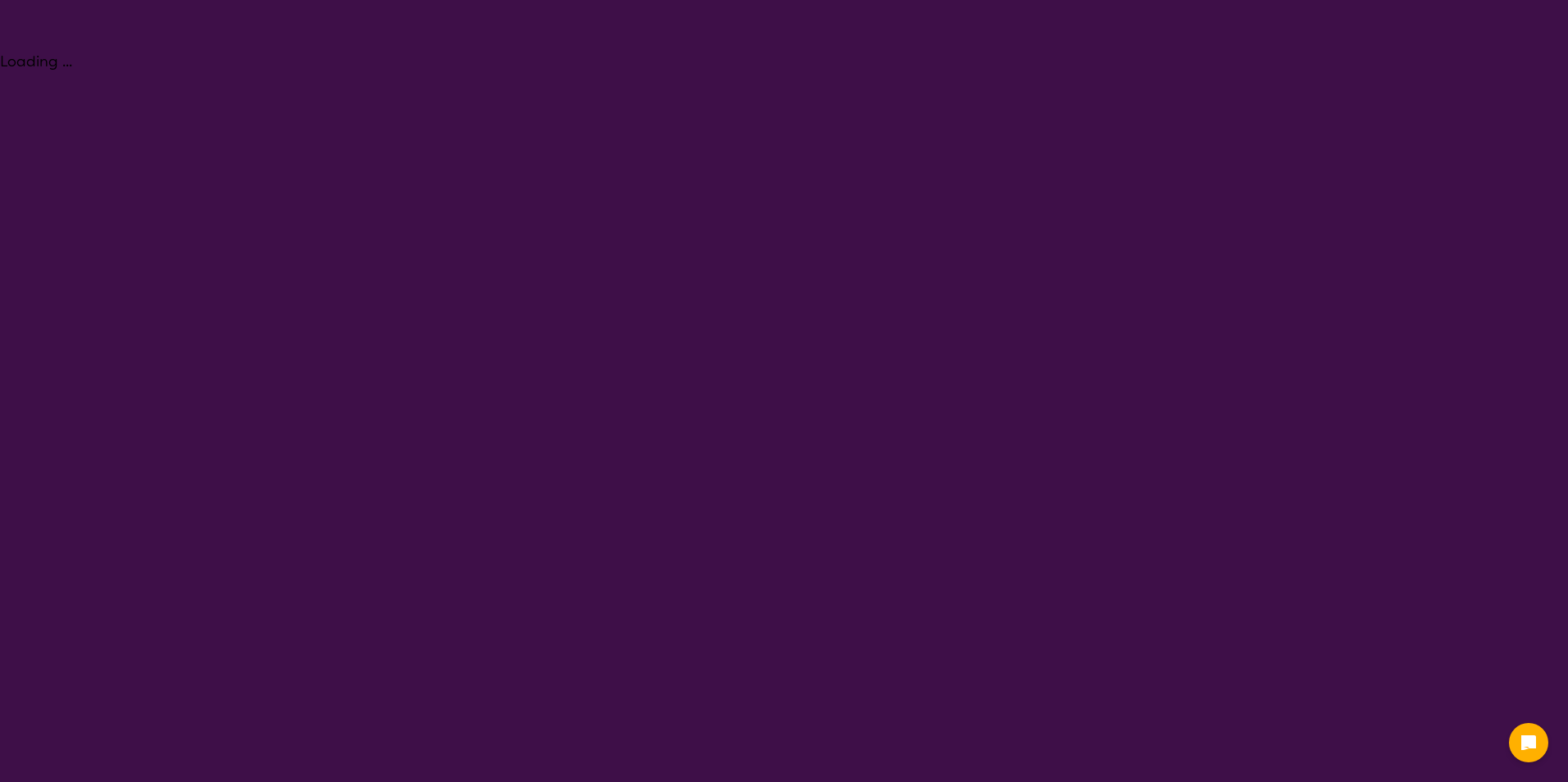
select select "Psychology"
select select "AS"
select select "NDIS"
select select "Psychology"
select select "AS"
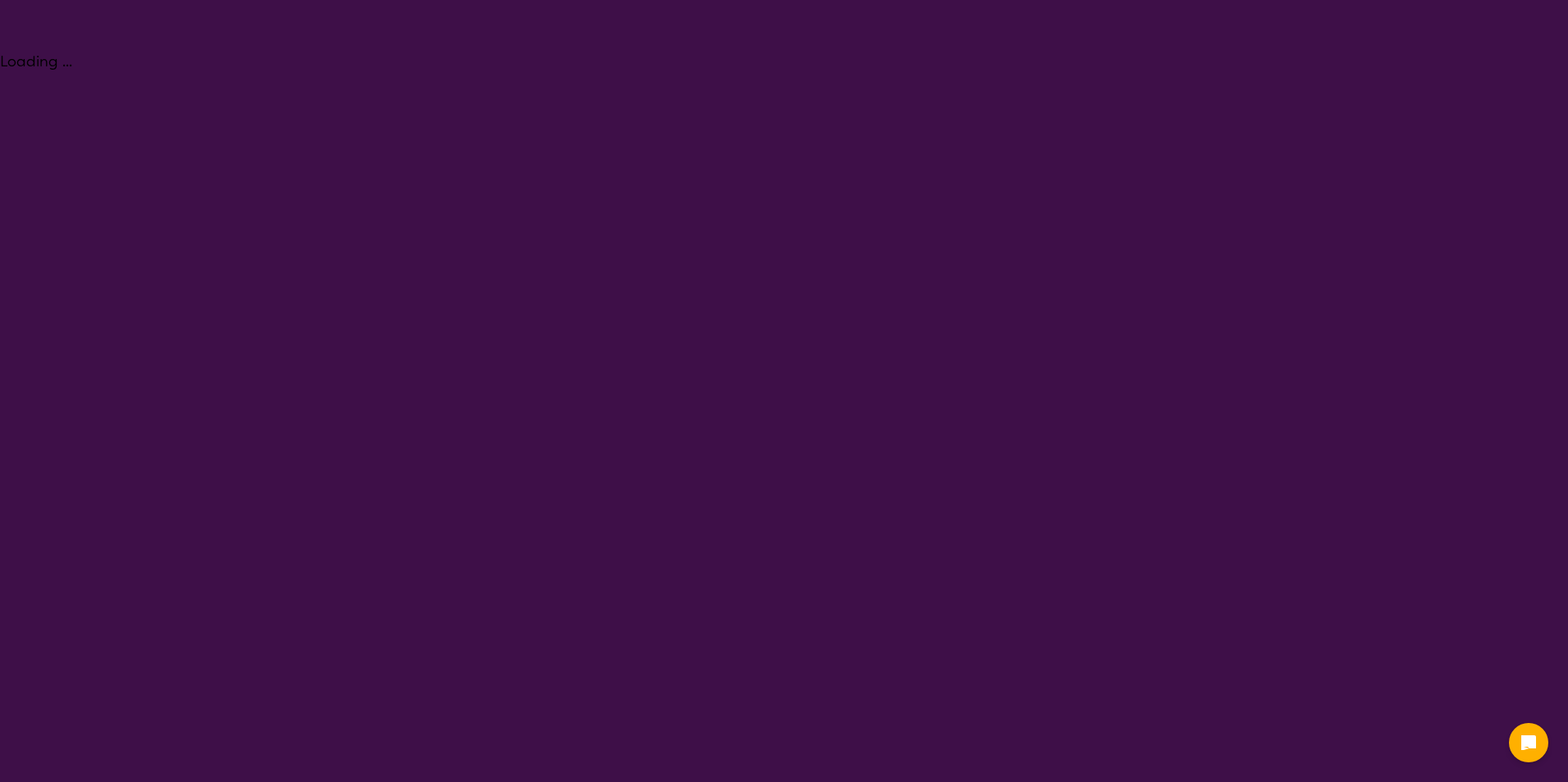
select select "NDIS"
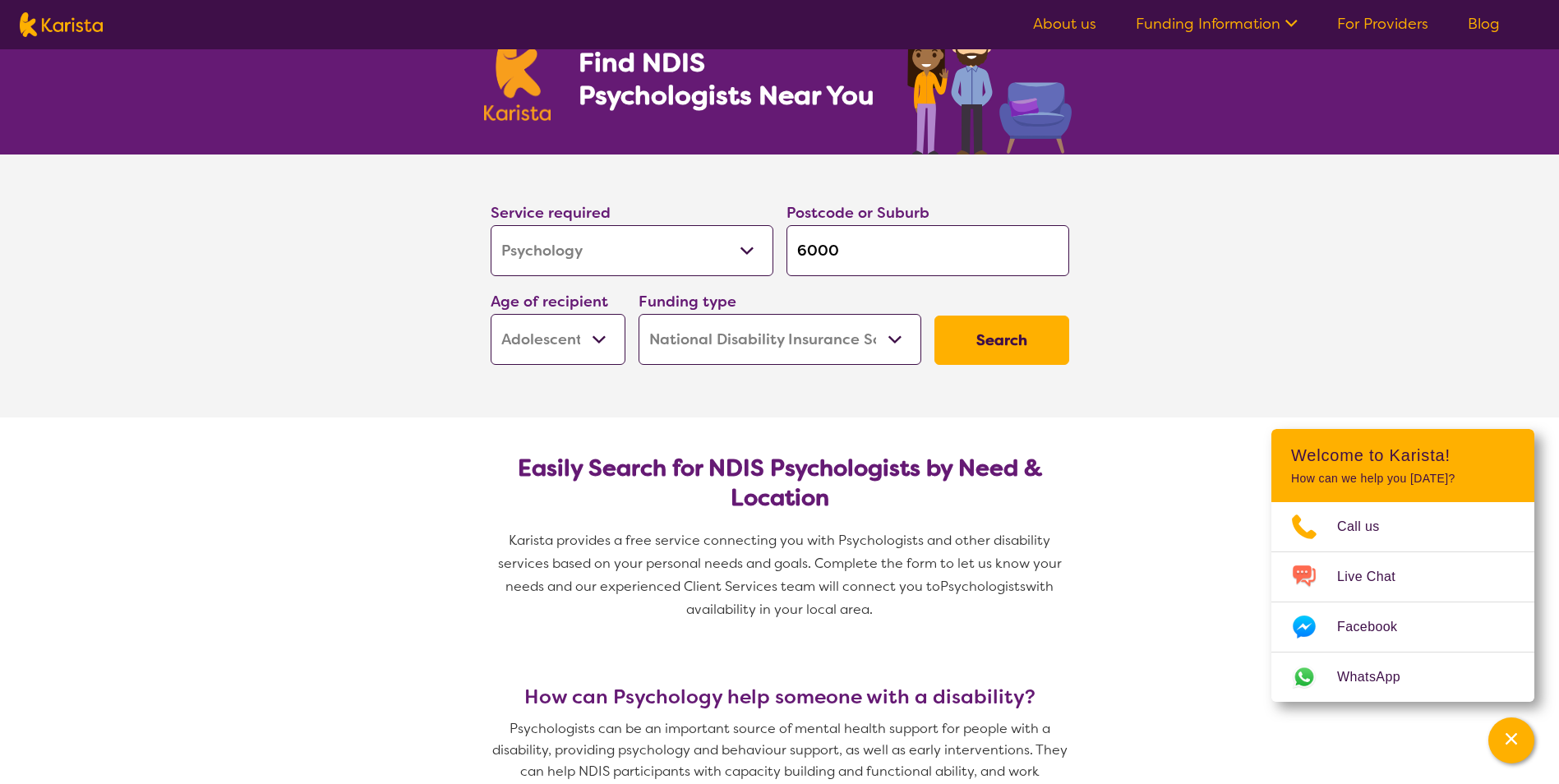
scroll to position [164, 0]
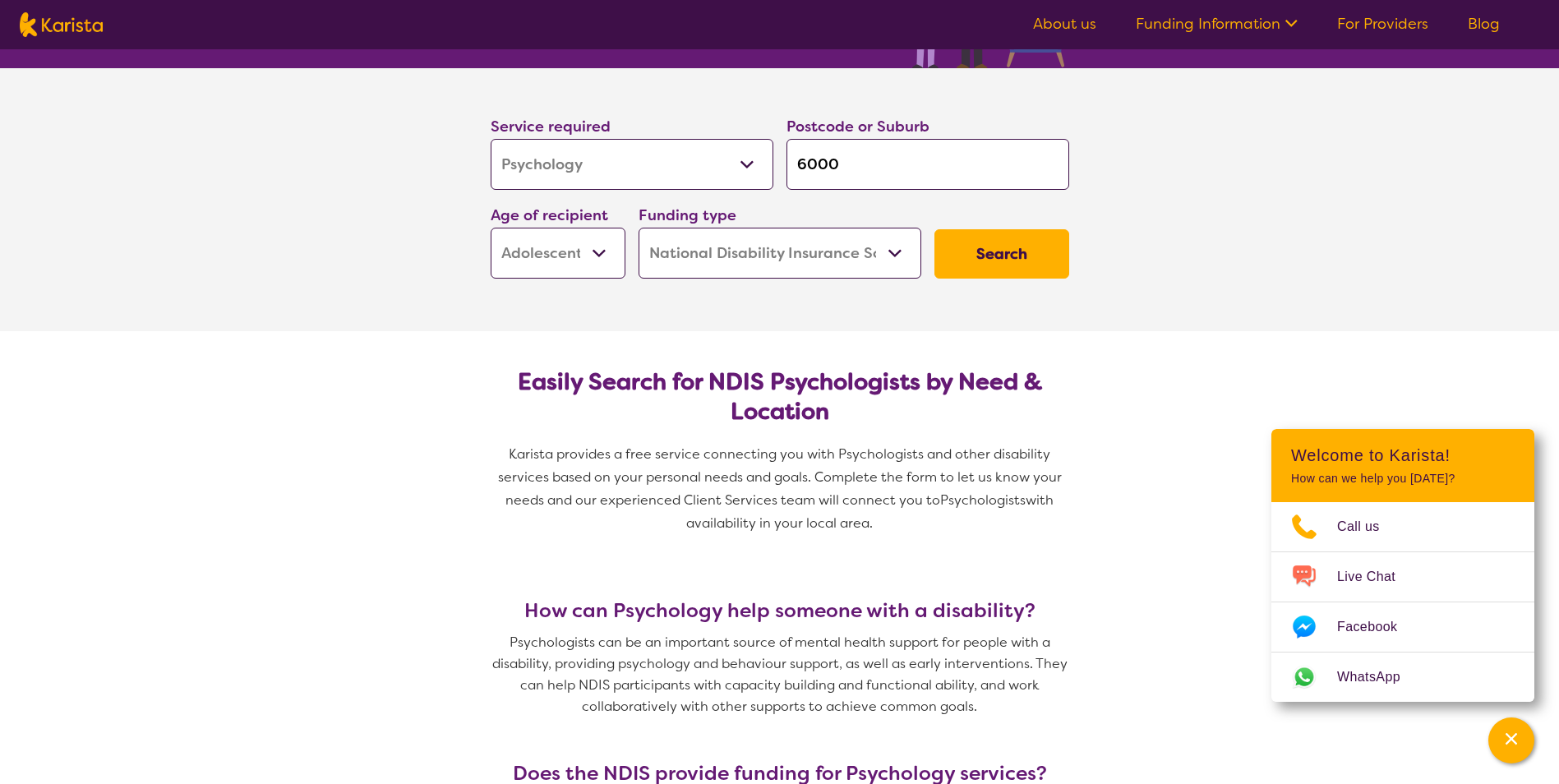
click at [991, 236] on button "Search" at bounding box center [1001, 254] width 135 height 49
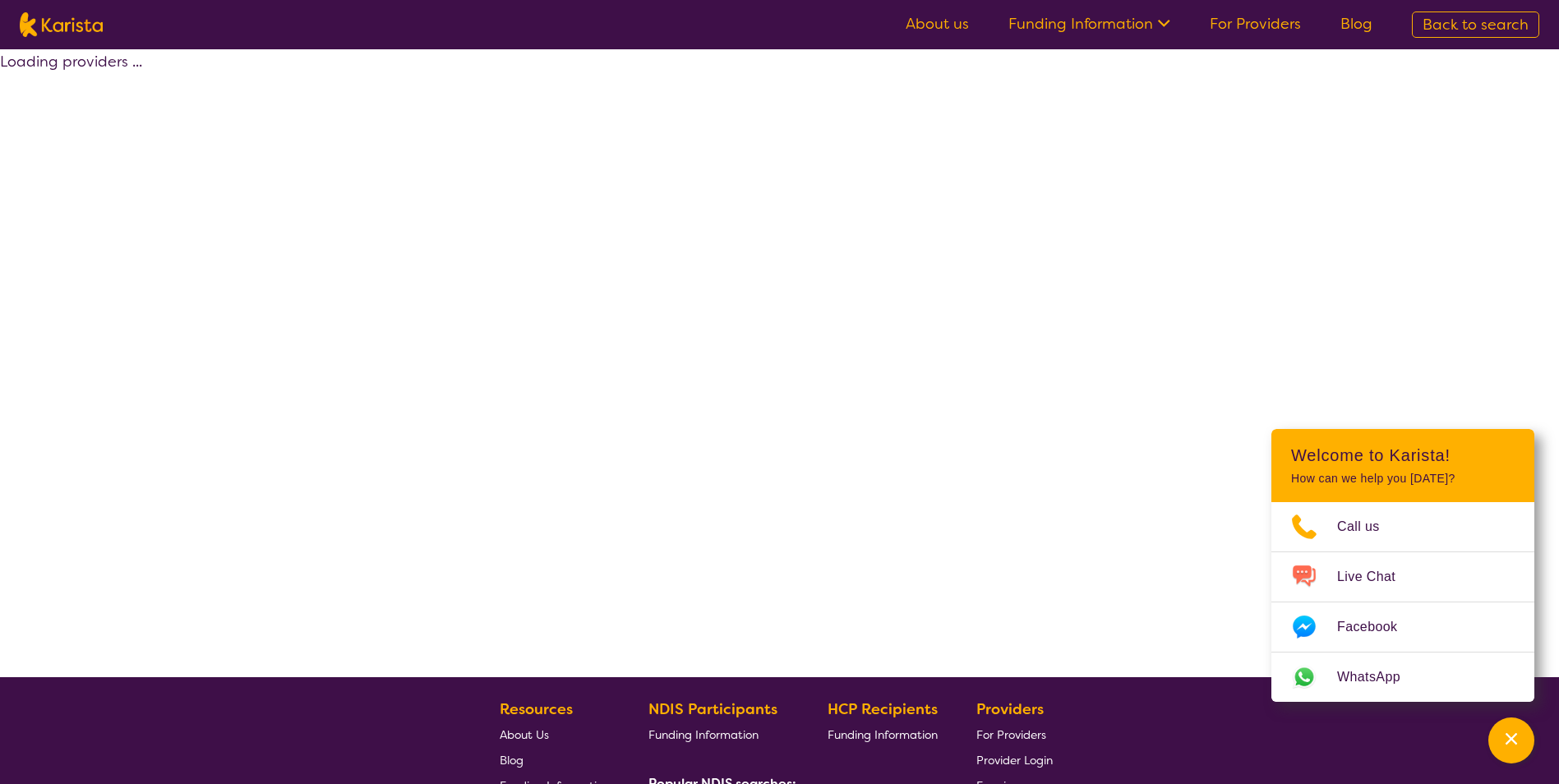
select select "by_score"
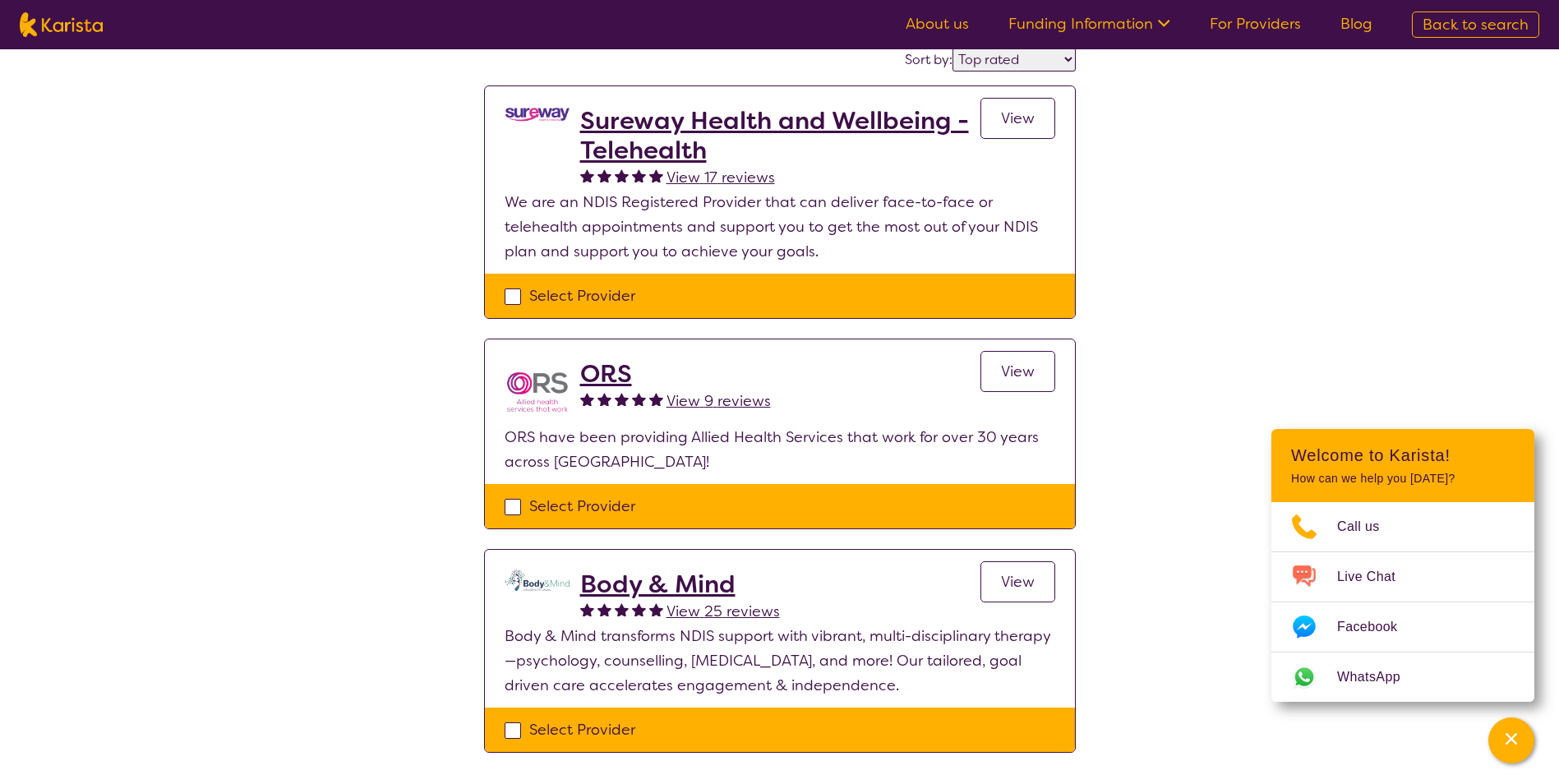
scroll to position [164, 0]
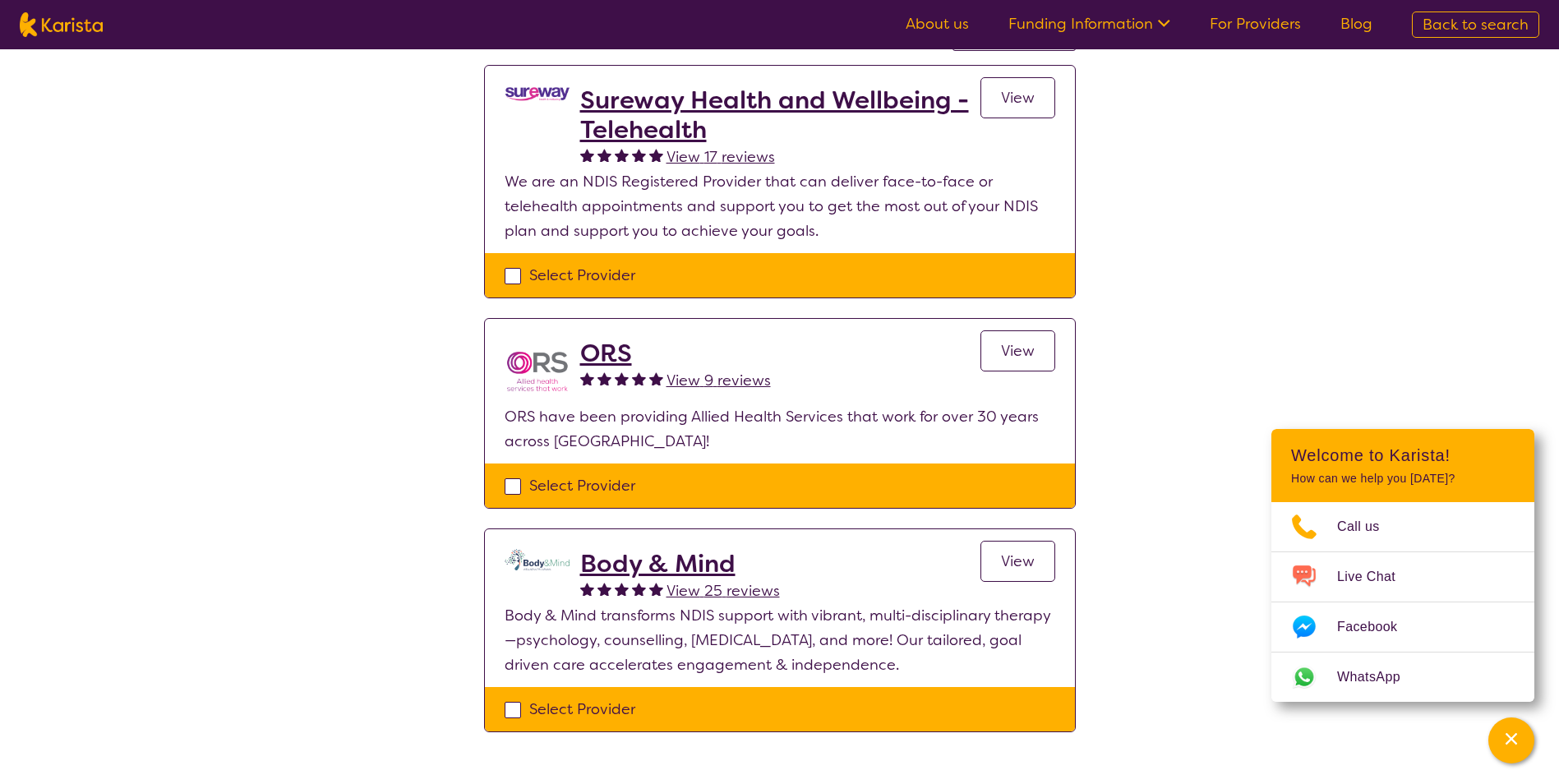
click at [606, 350] on h2 "ORS" at bounding box center [675, 353] width 191 height 30
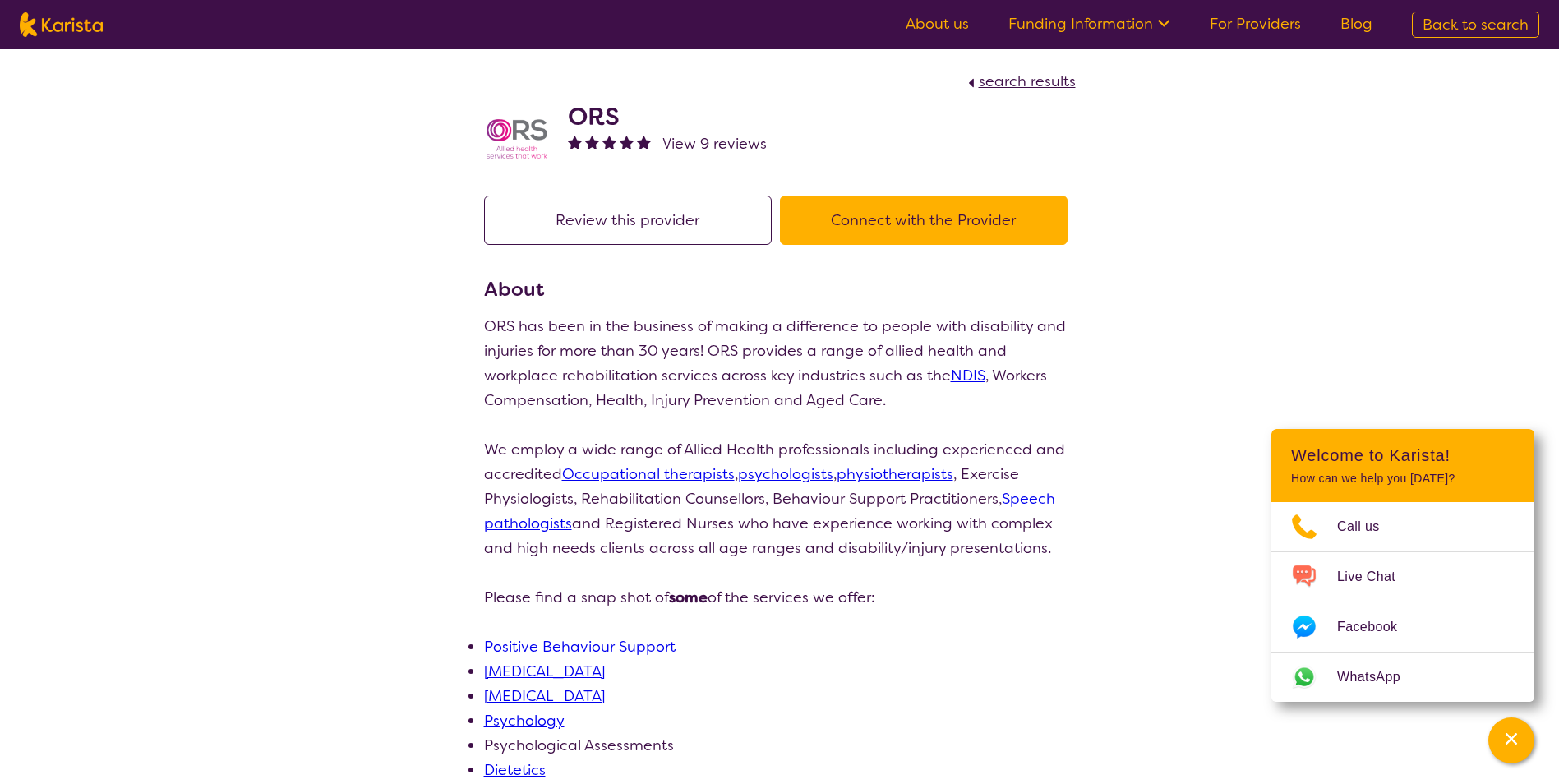
click at [884, 233] on button "Connect with the Provider" at bounding box center [923, 220] width 287 height 49
